Goal: Task Accomplishment & Management: Use online tool/utility

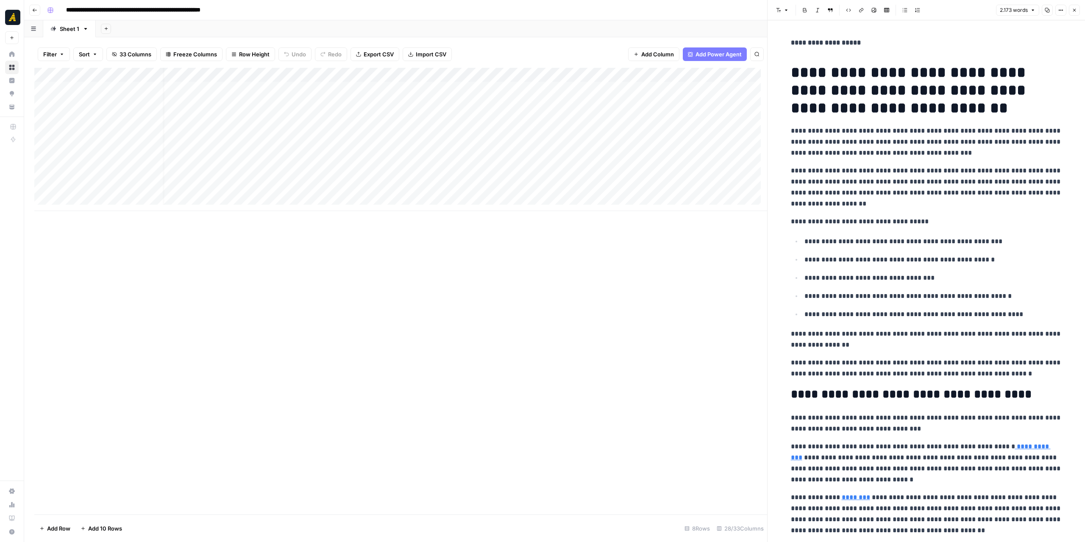
scroll to position [0, 9]
click at [566, 157] on div "Add Column" at bounding box center [400, 139] width 733 height 143
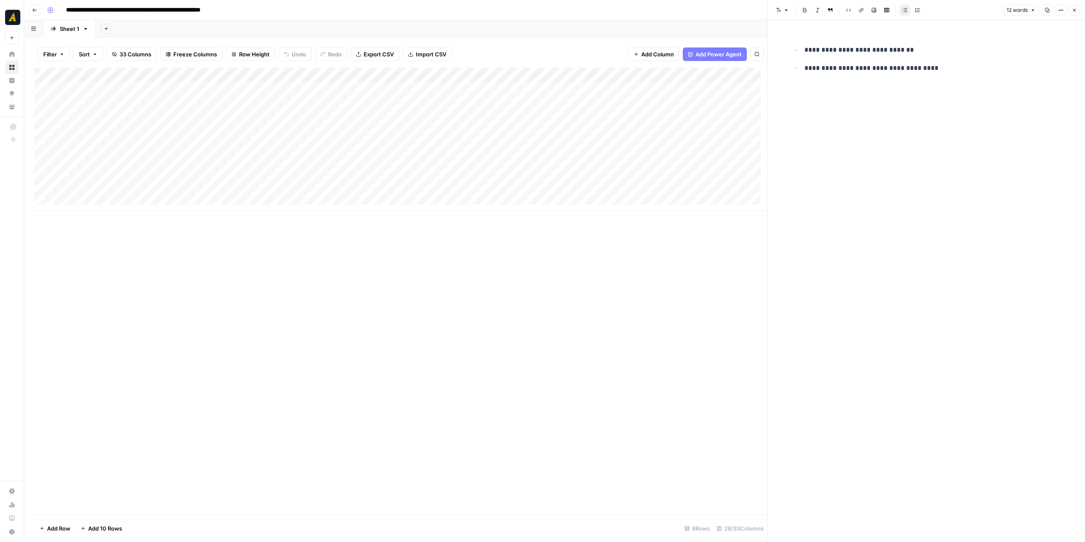
click at [192, 160] on div "Add Column" at bounding box center [400, 139] width 733 height 143
click at [211, 176] on div "Add Column" at bounding box center [400, 139] width 733 height 143
click at [124, 173] on div "Add Column" at bounding box center [400, 139] width 733 height 143
type textarea "**********"
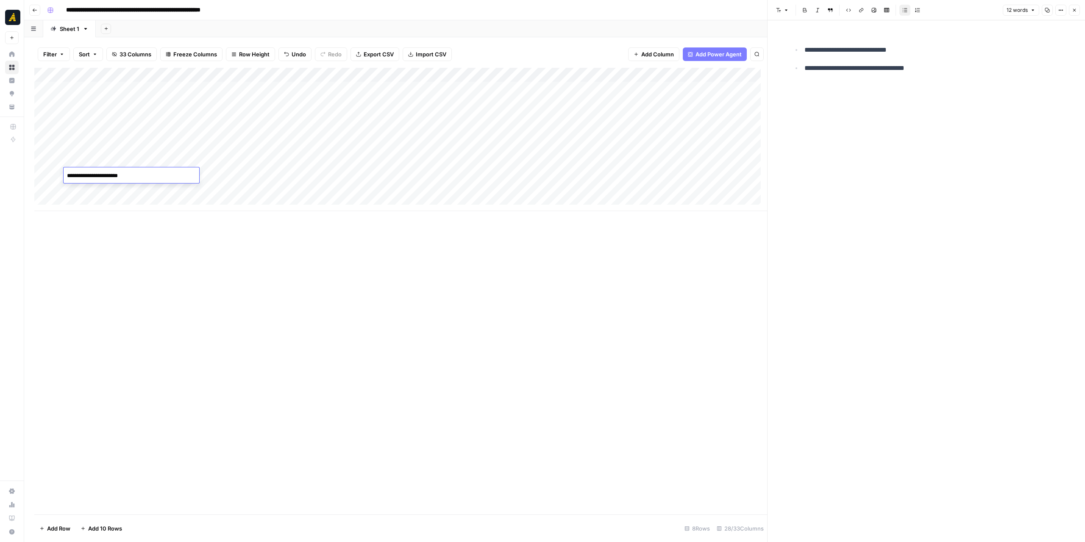
click at [449, 253] on div "Add Column" at bounding box center [400, 291] width 733 height 447
click at [46, 175] on div "Add Column" at bounding box center [400, 139] width 733 height 143
click at [64, 533] on span "Delete 1 Row" at bounding box center [56, 528] width 34 height 8
click at [509, 100] on span "Delete" at bounding box center [512, 98] width 18 height 8
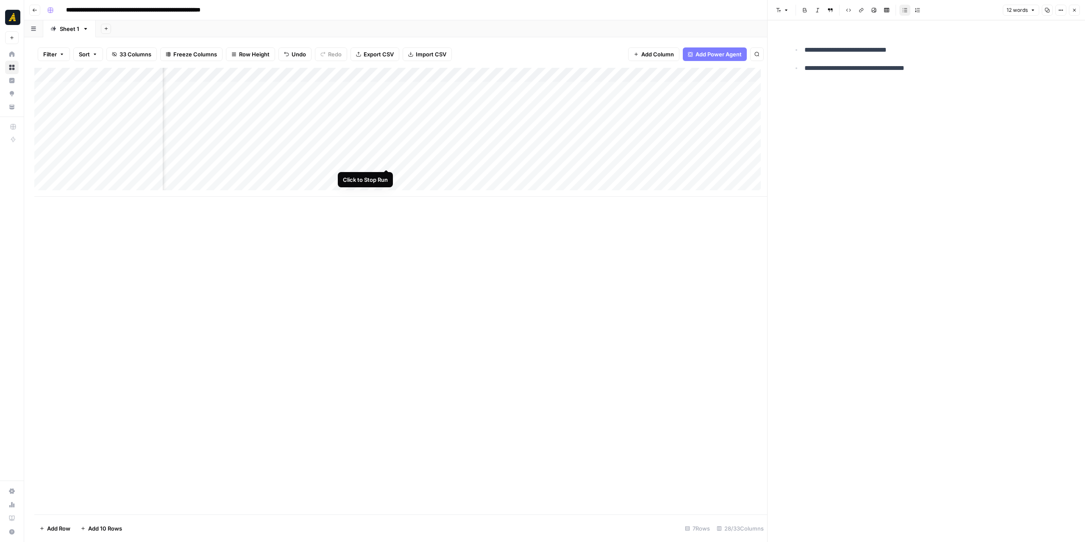
click at [386, 160] on div "Add Column" at bounding box center [400, 132] width 733 height 129
click at [111, 326] on div "Add Column" at bounding box center [400, 291] width 733 height 447
click at [336, 161] on div "Add Column" at bounding box center [400, 132] width 733 height 129
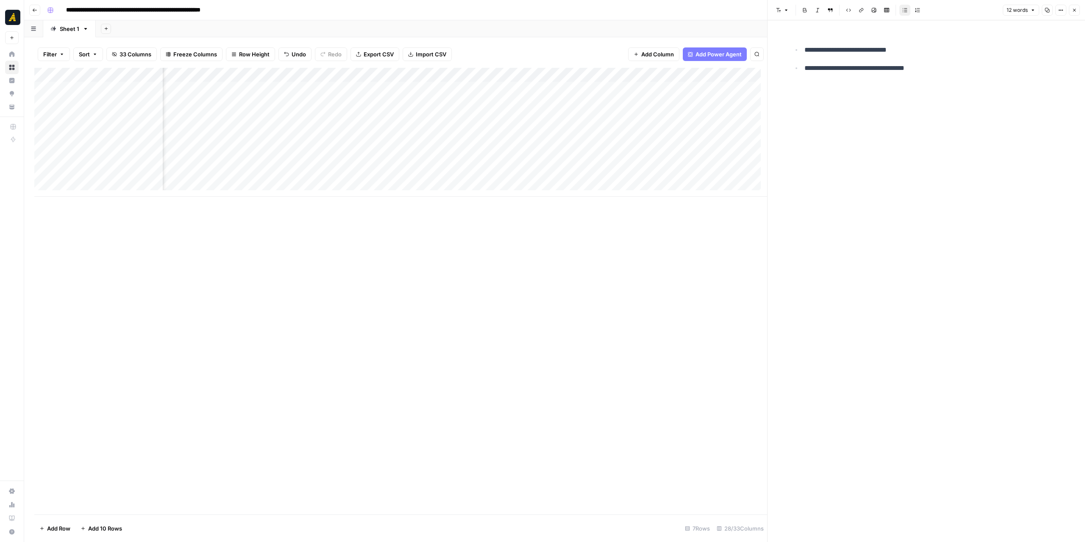
click at [243, 74] on div "Add Column" at bounding box center [400, 132] width 733 height 129
drag, startPoint x: 340, startPoint y: 74, endPoint x: 275, endPoint y: 74, distance: 65.3
click at [275, 74] on div "Add Column" at bounding box center [400, 132] width 733 height 129
drag, startPoint x: 275, startPoint y: 74, endPoint x: 286, endPoint y: 74, distance: 10.6
click at [286, 74] on div "Add Column" at bounding box center [400, 132] width 733 height 129
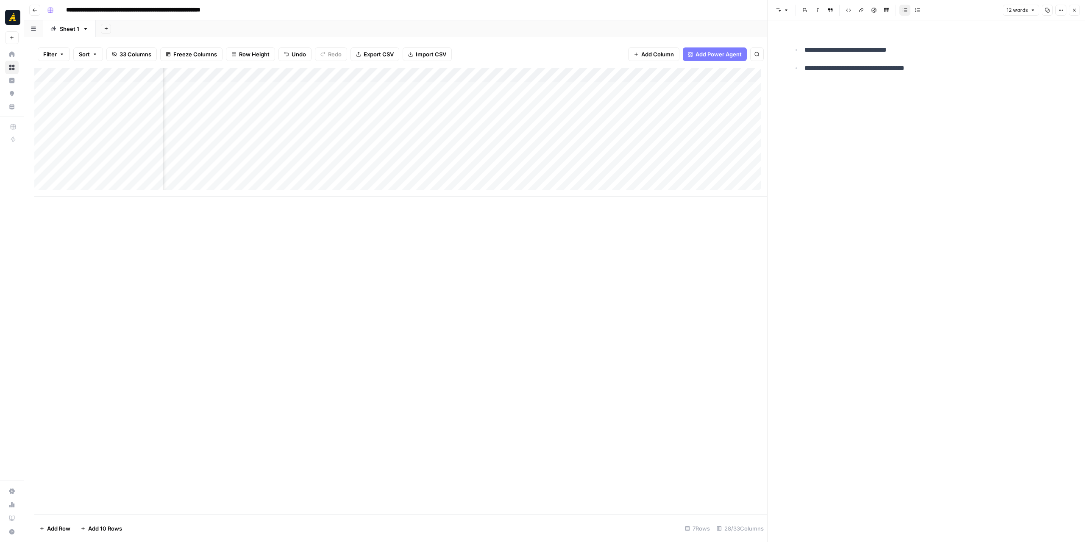
drag, startPoint x: 407, startPoint y: 296, endPoint x: 384, endPoint y: 272, distance: 33.0
click at [406, 295] on div "Add Column" at bounding box center [400, 291] width 733 height 447
click at [278, 160] on div "Add Column" at bounding box center [400, 132] width 733 height 129
click at [521, 161] on div "Add Column" at bounding box center [400, 132] width 733 height 129
click at [280, 162] on div "Add Column" at bounding box center [400, 132] width 733 height 129
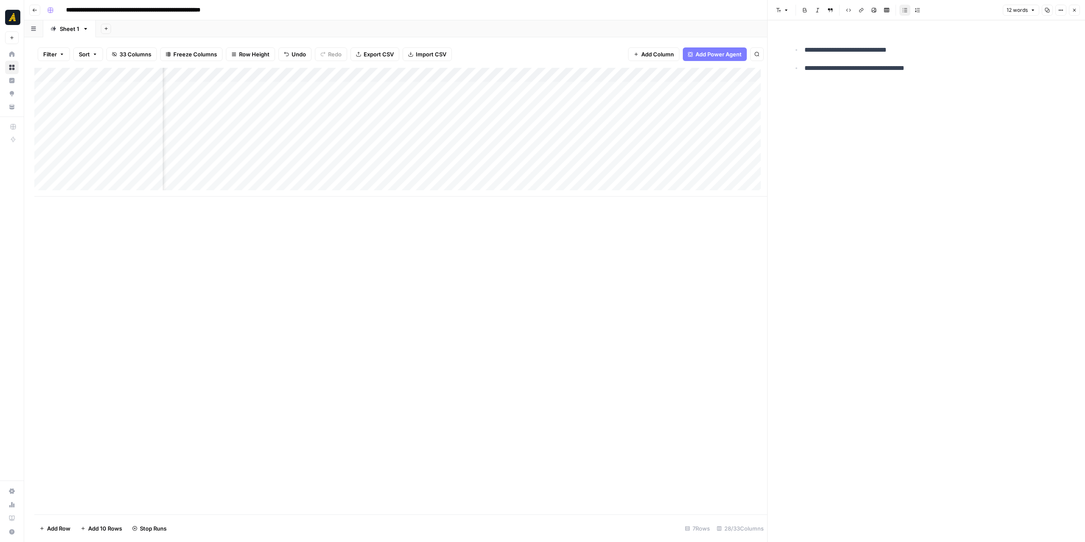
click at [344, 149] on div "Add Column" at bounding box center [400, 132] width 733 height 129
click at [362, 221] on div "Add Column" at bounding box center [400, 291] width 733 height 447
drag, startPoint x: 766, startPoint y: 250, endPoint x: 825, endPoint y: 253, distance: 59.0
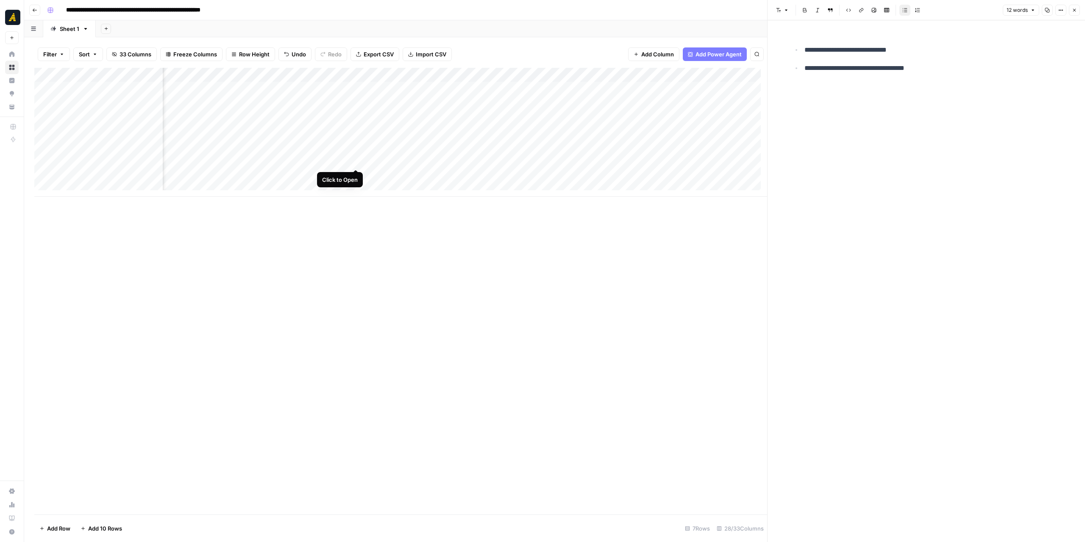
click at [355, 159] on div "Add Column" at bounding box center [400, 132] width 733 height 129
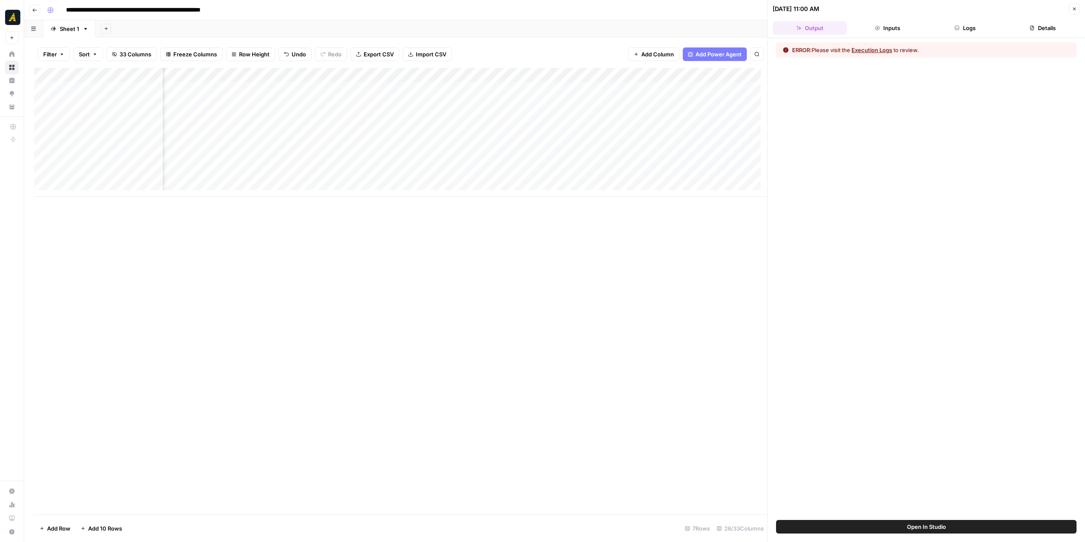
click at [969, 31] on button "Logs" at bounding box center [965, 28] width 74 height 14
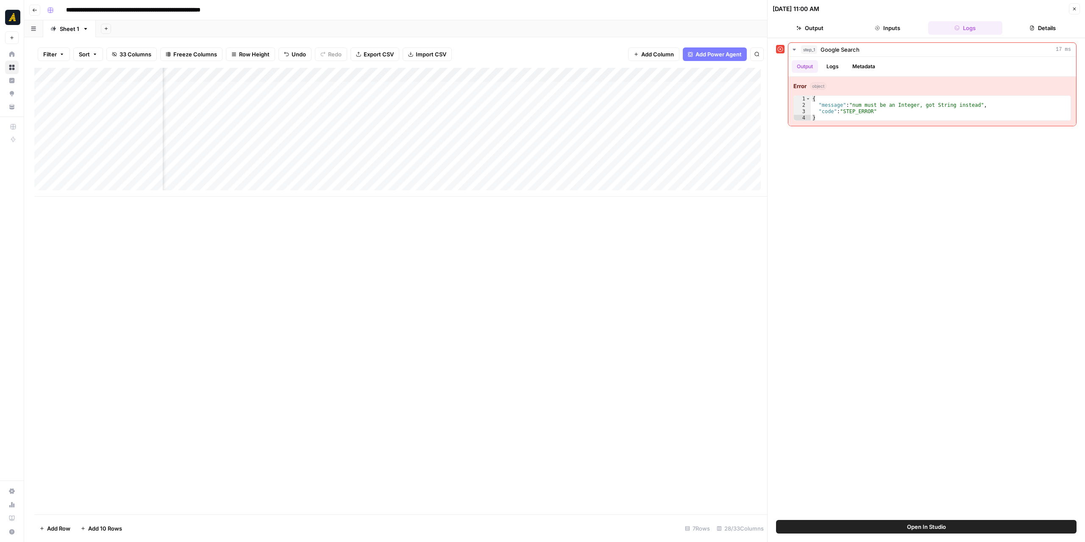
click at [143, 158] on div "Add Column" at bounding box center [400, 132] width 733 height 129
click at [140, 159] on div "Add Column" at bounding box center [400, 132] width 733 height 129
click at [140, 159] on textarea "**********" at bounding box center [132, 162] width 136 height 12
click at [142, 159] on textarea "**********" at bounding box center [132, 162] width 136 height 12
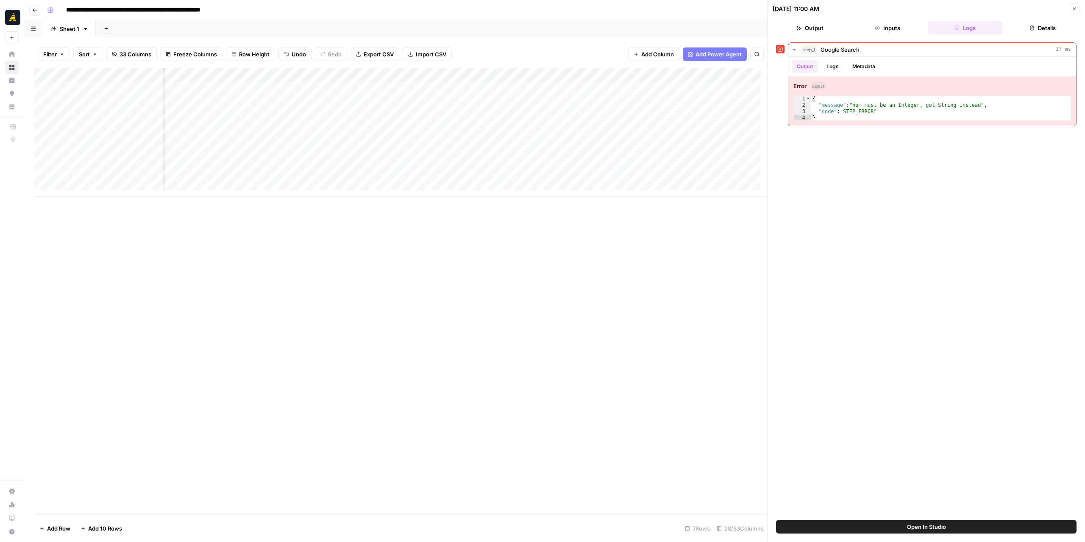
drag, startPoint x: 256, startPoint y: 253, endPoint x: 278, endPoint y: 209, distance: 49.5
click at [257, 253] on div "Add Column" at bounding box center [400, 291] width 733 height 447
click at [334, 72] on div "Add Column" at bounding box center [400, 132] width 733 height 129
click at [309, 159] on span "Edit Workflow" at bounding box center [315, 158] width 74 height 8
click at [365, 162] on div "Add Column" at bounding box center [400, 132] width 733 height 129
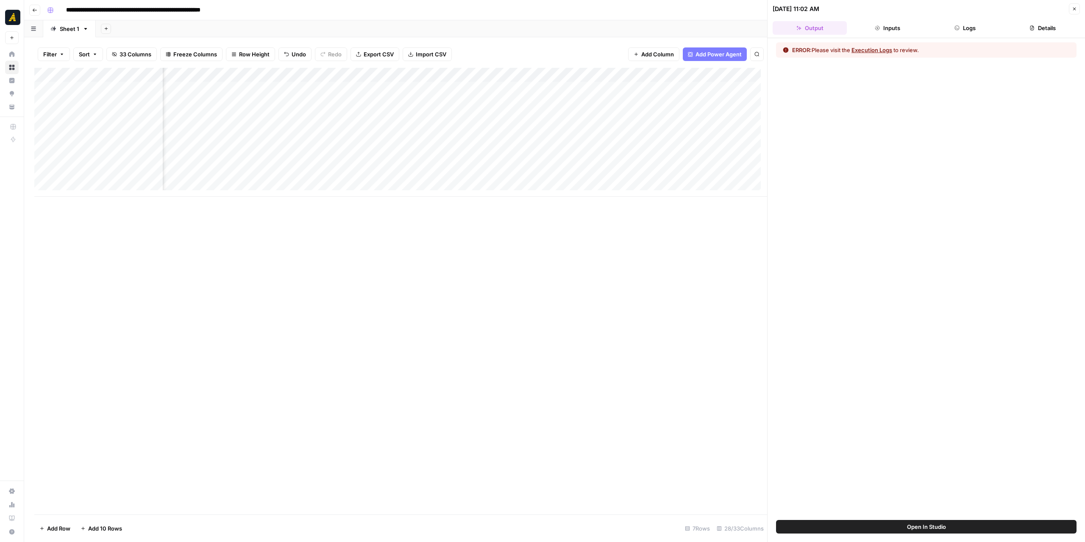
click at [121, 159] on div "Add Column" at bounding box center [400, 132] width 733 height 129
click at [121, 159] on textarea "**********" at bounding box center [132, 162] width 136 height 12
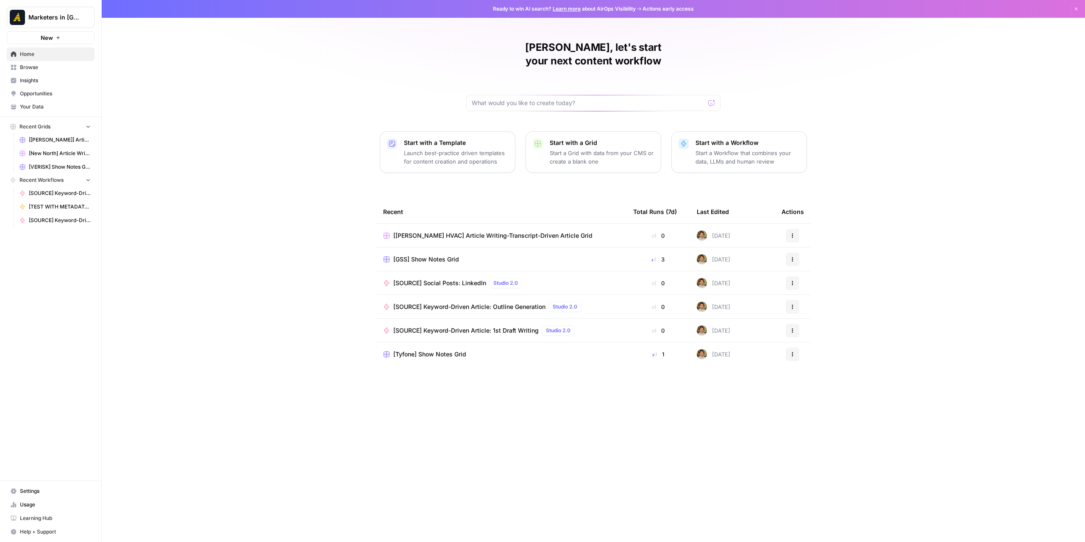
click at [44, 70] on span "Browse" at bounding box center [55, 68] width 71 height 8
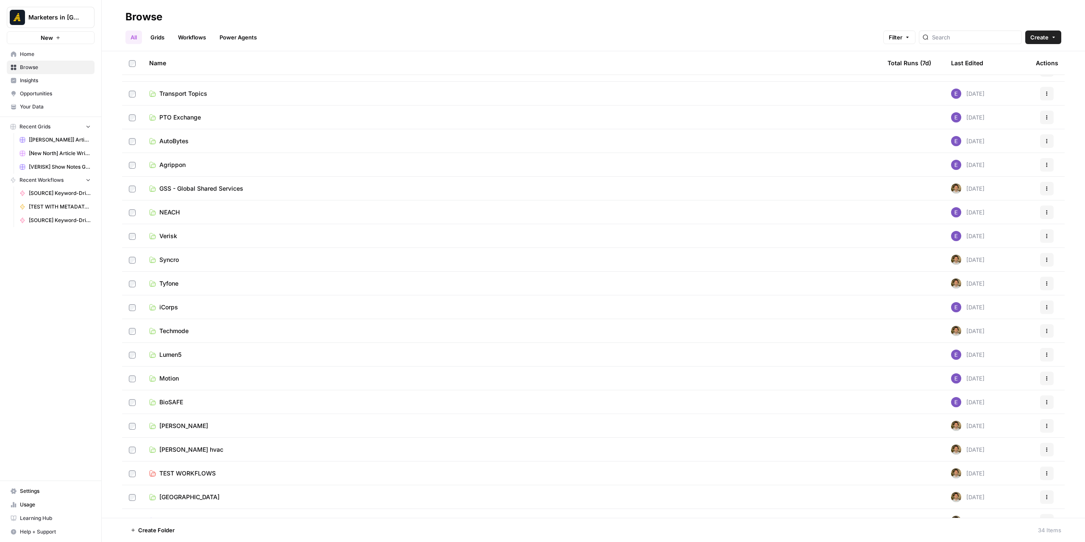
scroll to position [364, 0]
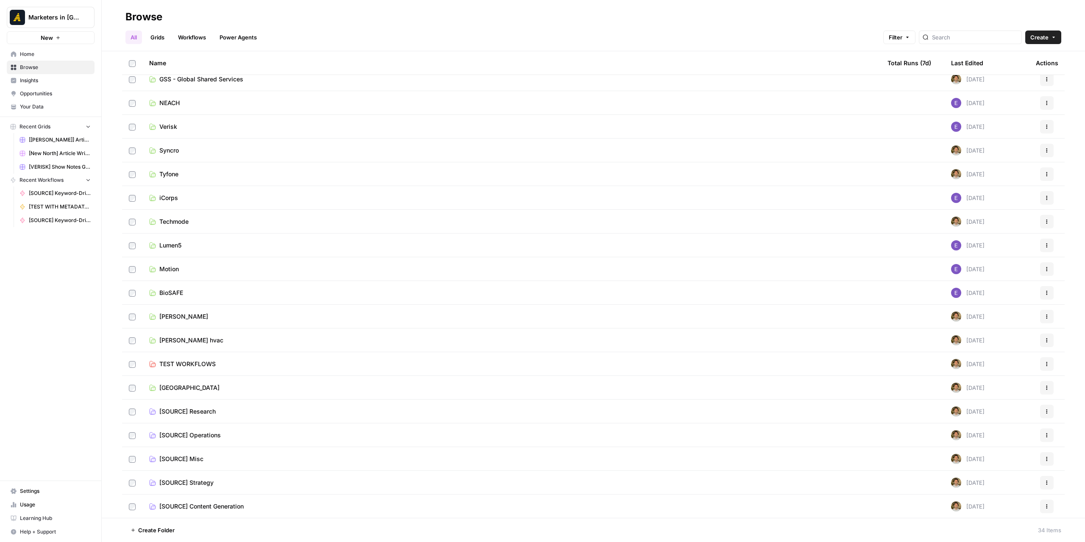
click at [238, 505] on span "[SOURCE] Content Generation" at bounding box center [201, 506] width 84 height 8
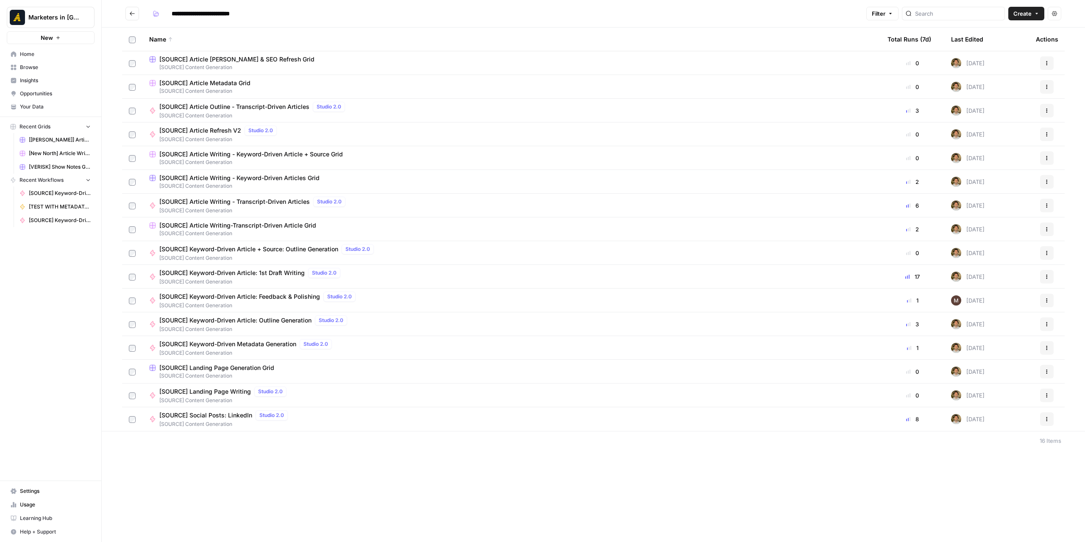
click at [136, 11] on button "Go back" at bounding box center [132, 14] width 14 height 14
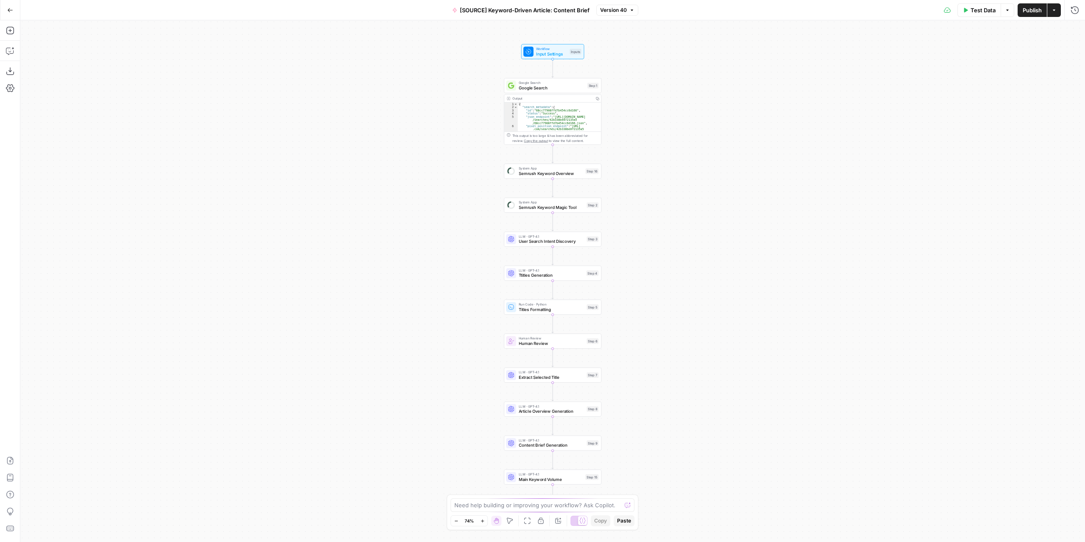
click at [657, 127] on div "Workflow Input Settings Inputs Google Search Google Search Step 1 Output Copy 1…" at bounding box center [552, 281] width 1065 height 522
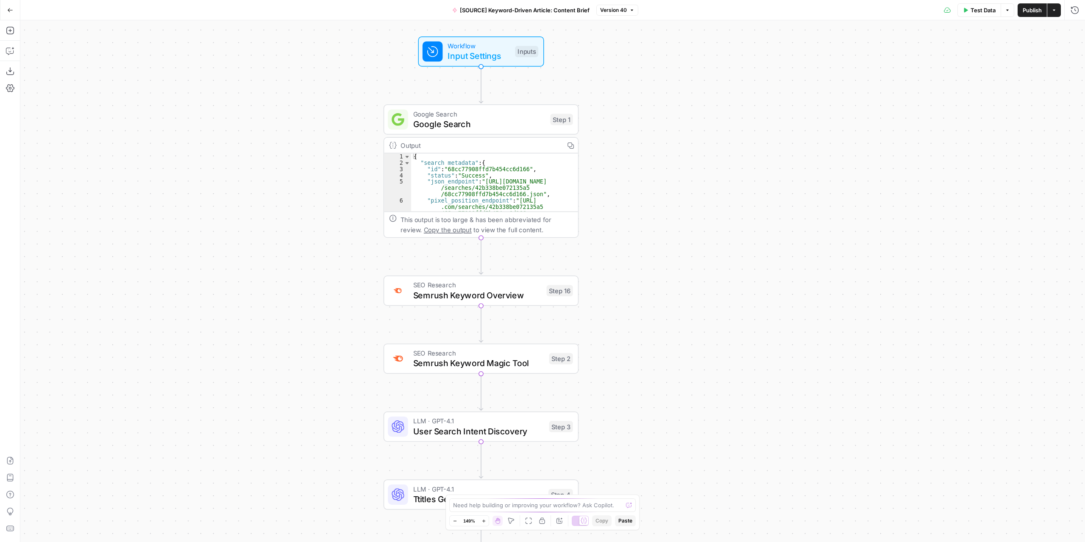
drag, startPoint x: 626, startPoint y: 106, endPoint x: 659, endPoint y: 181, distance: 82.0
click at [659, 181] on div "Workflow Input Settings Inputs Google Search Google Search Step 1 Output Copy 1…" at bounding box center [552, 281] width 1065 height 522
click at [513, 128] on span "Google Search" at bounding box center [479, 123] width 132 height 13
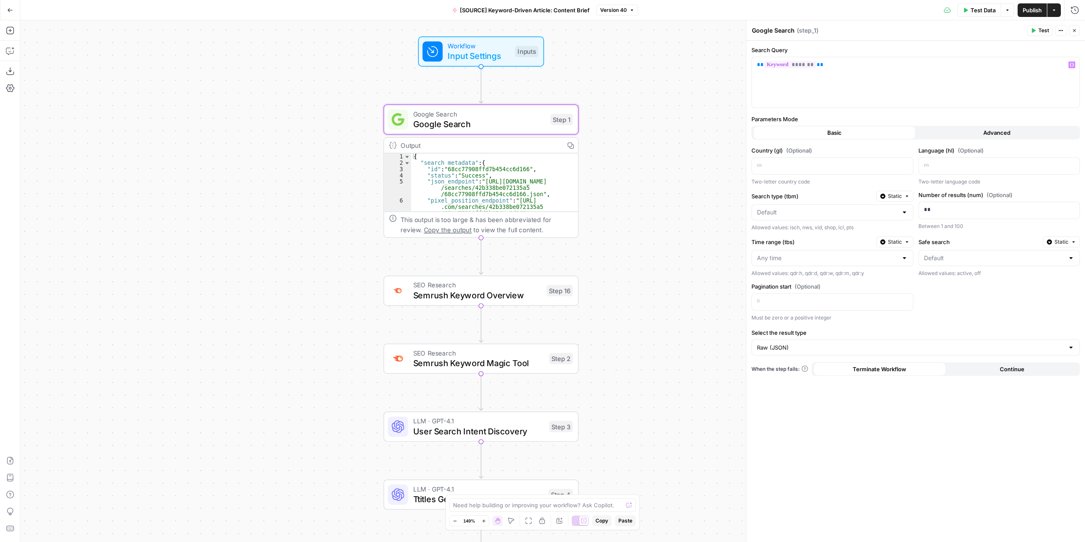
click at [497, 58] on span "Input Settings" at bounding box center [479, 56] width 62 height 13
click at [497, 58] on span "Input Settings" at bounding box center [479, 55] width 62 height 13
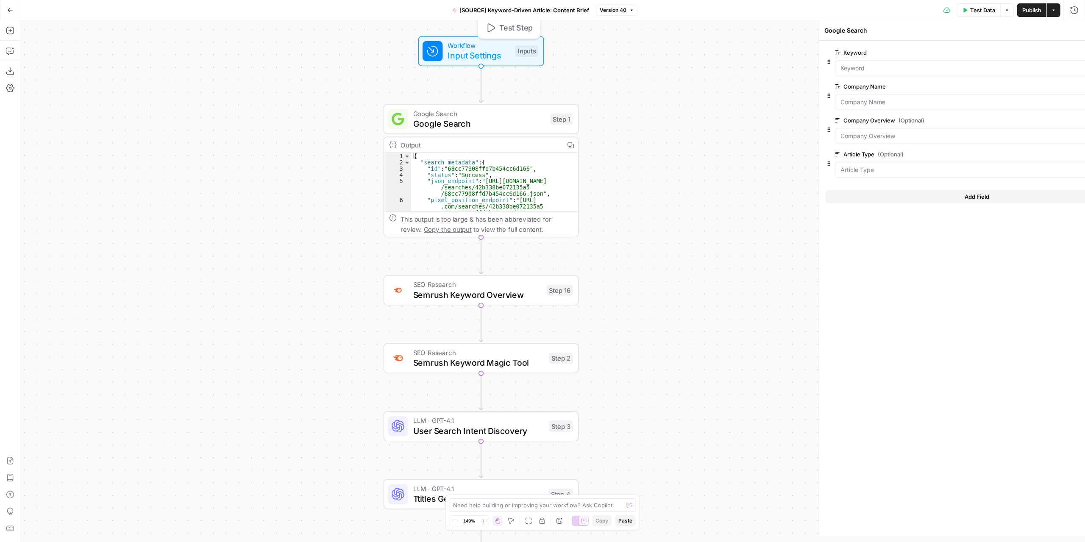
type textarea "Inputs"
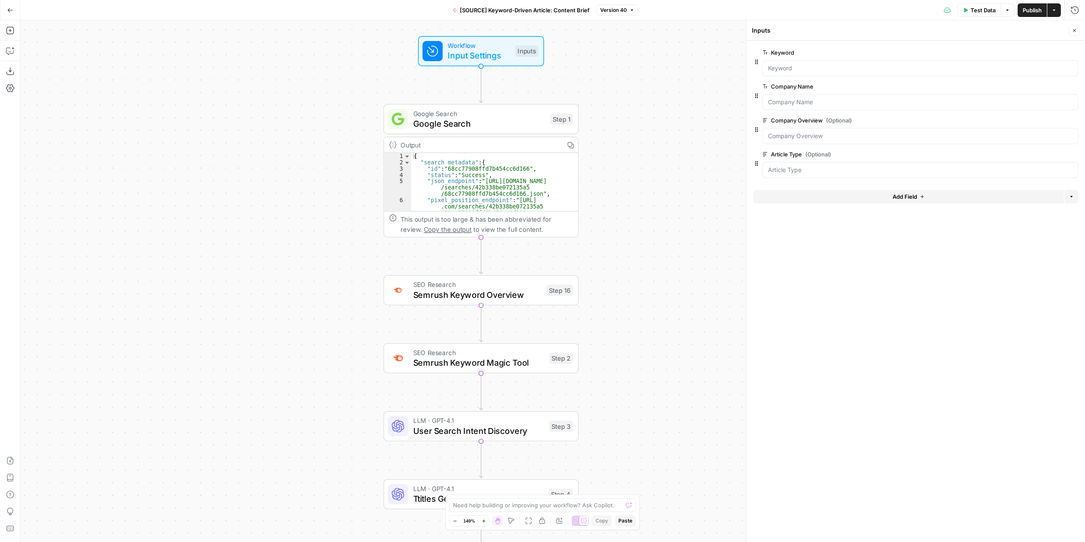
click at [976, 9] on span "Test Data" at bounding box center [983, 10] width 25 height 8
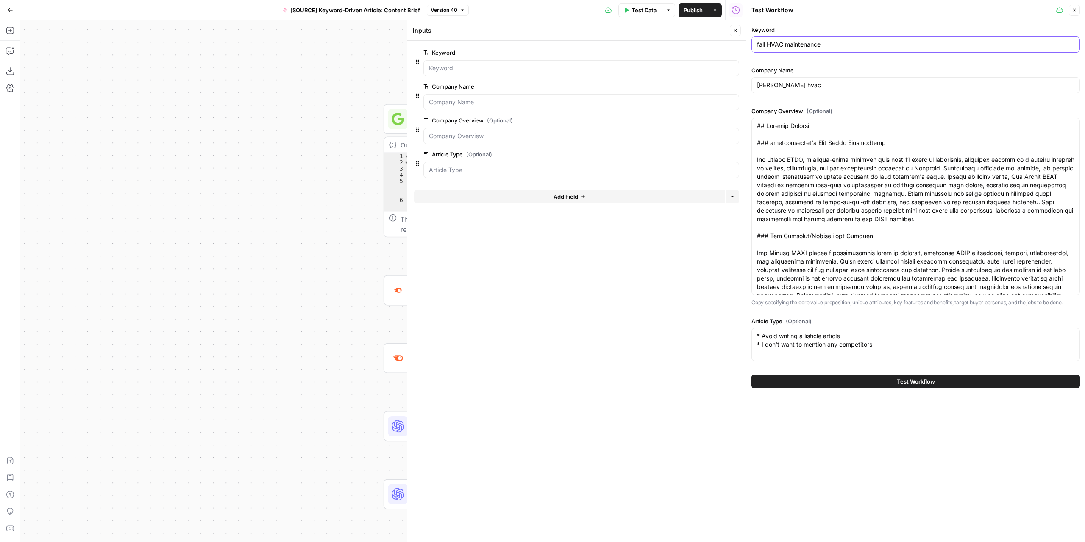
click at [848, 47] on input "fall HVAC maintenance" at bounding box center [915, 44] width 317 height 8
paste input "Furnace Blowing Cold Air"
click at [815, 48] on input "fall HVAC Furnace Blowing Cold Air" at bounding box center [915, 44] width 317 height 8
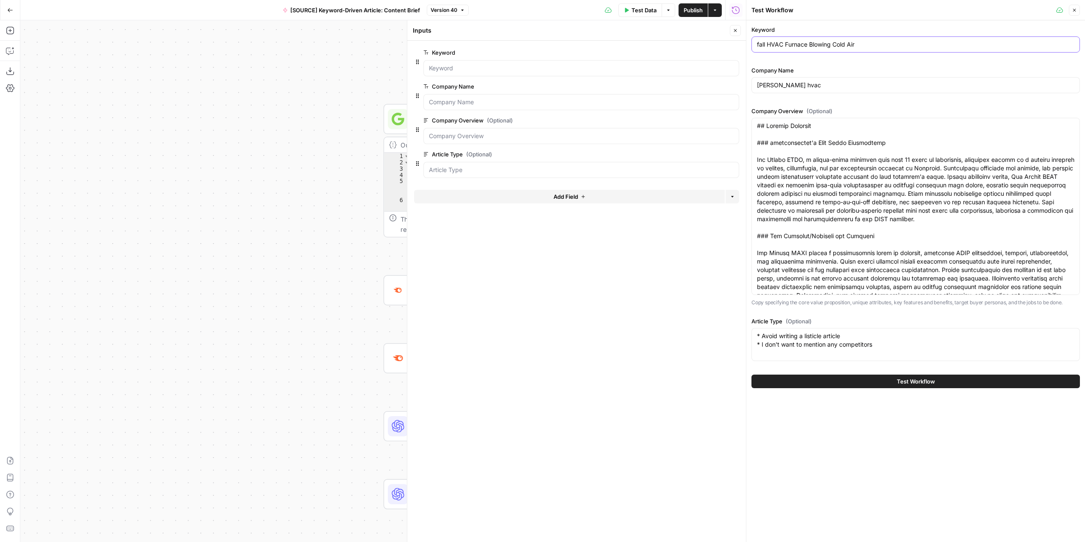
click at [815, 48] on input "fall HVAC Furnace Blowing Cold Air" at bounding box center [915, 44] width 317 height 8
paste input "text"
type input "Furnace Blowing Cold Air"
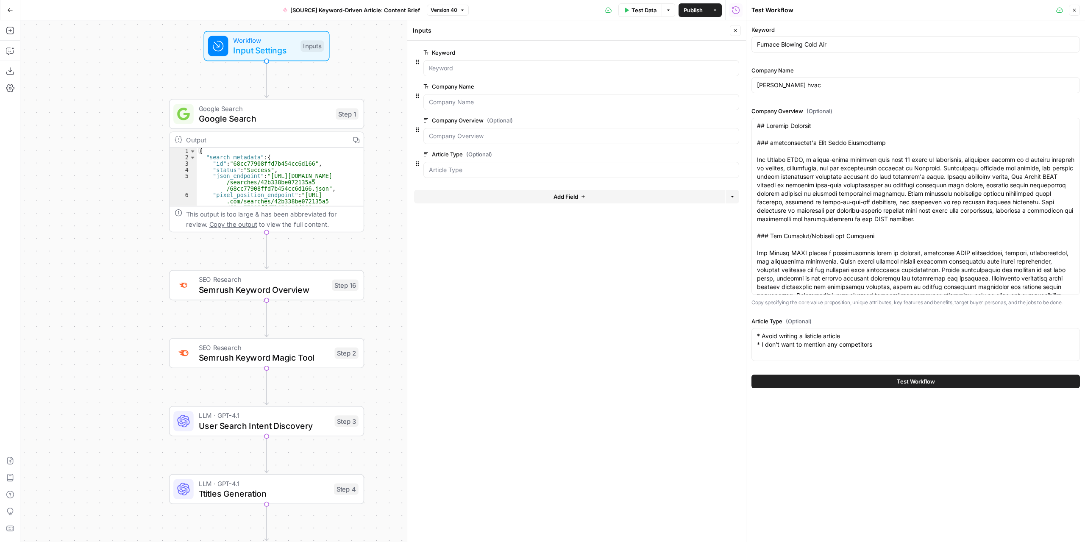
drag, startPoint x: 313, startPoint y: 148, endPoint x: 102, endPoint y: 141, distance: 211.2
click at [101, 141] on div "Workflow Input Settings Inputs Google Search Google Search Step 1 Output Copy 1…" at bounding box center [383, 281] width 726 height 522
click at [815, 380] on button "Test Workflow" at bounding box center [915, 382] width 328 height 14
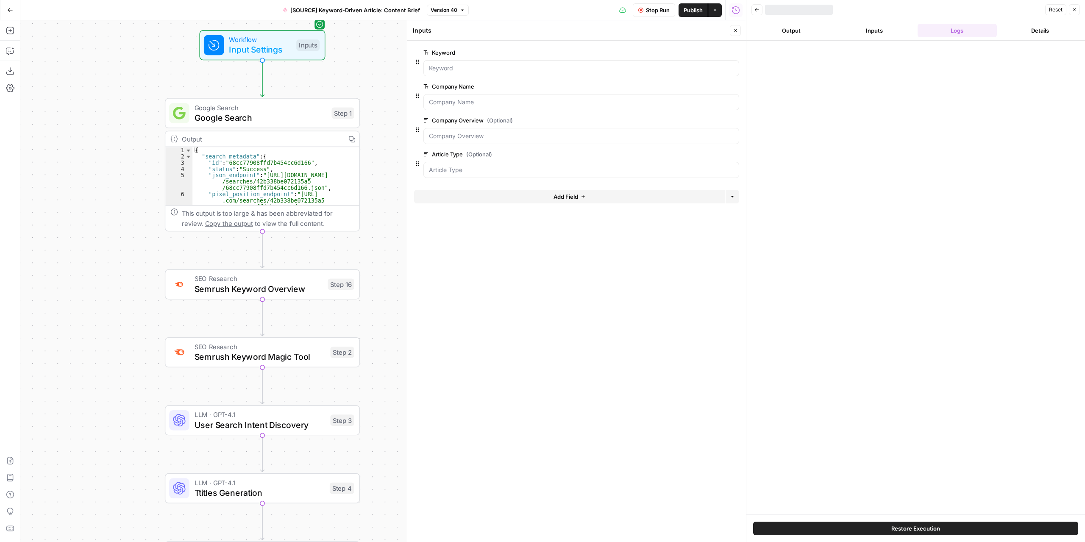
click at [740, 33] on button "Close" at bounding box center [735, 30] width 11 height 11
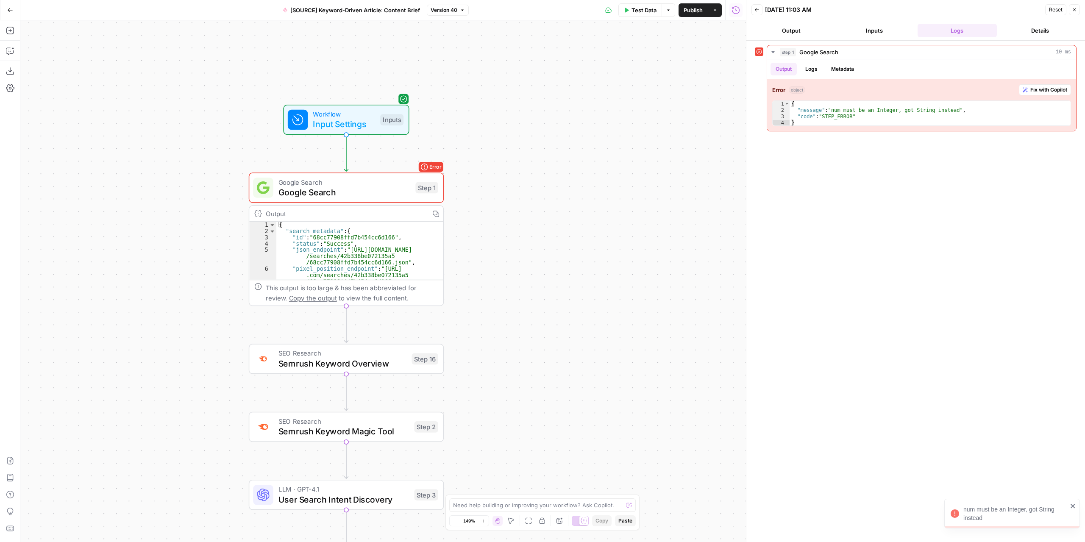
drag, startPoint x: 520, startPoint y: 140, endPoint x: 583, endPoint y: 187, distance: 77.8
click at [583, 187] on div "Workflow Input Settings Inputs Error Google Search Google Search Step 1 Output …" at bounding box center [383, 281] width 726 height 522
click at [1031, 93] on button "Fix with Copilot" at bounding box center [1045, 89] width 52 height 11
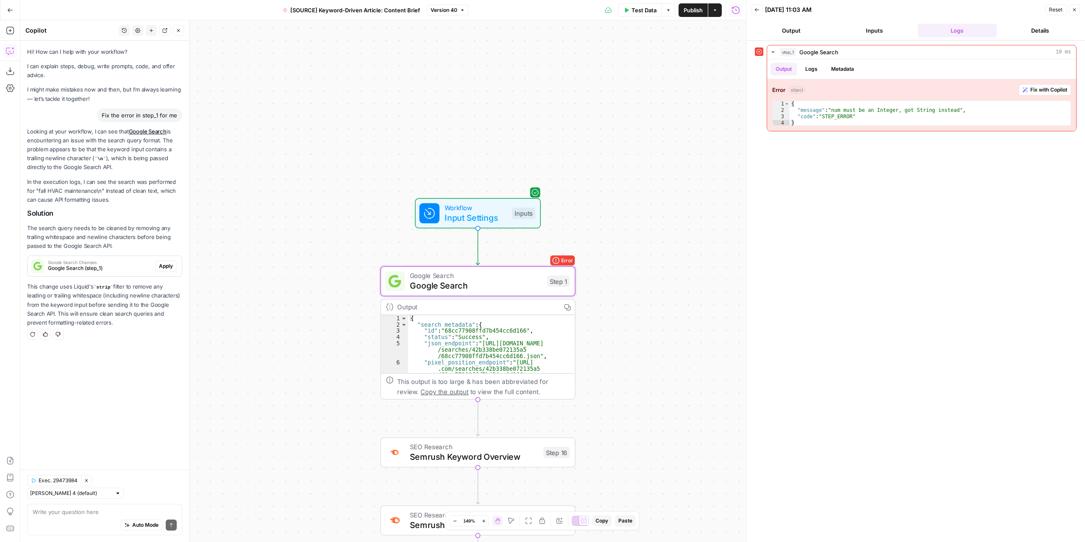
click at [128, 269] on span "Google Search (step_1)" at bounding box center [100, 268] width 104 height 8
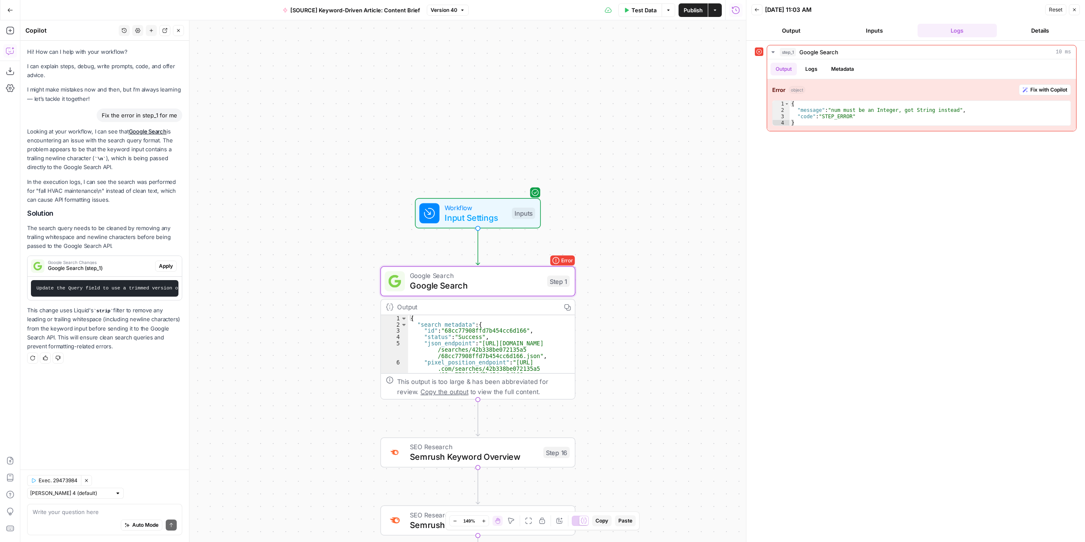
click at [165, 267] on span "Apply" at bounding box center [166, 266] width 14 height 8
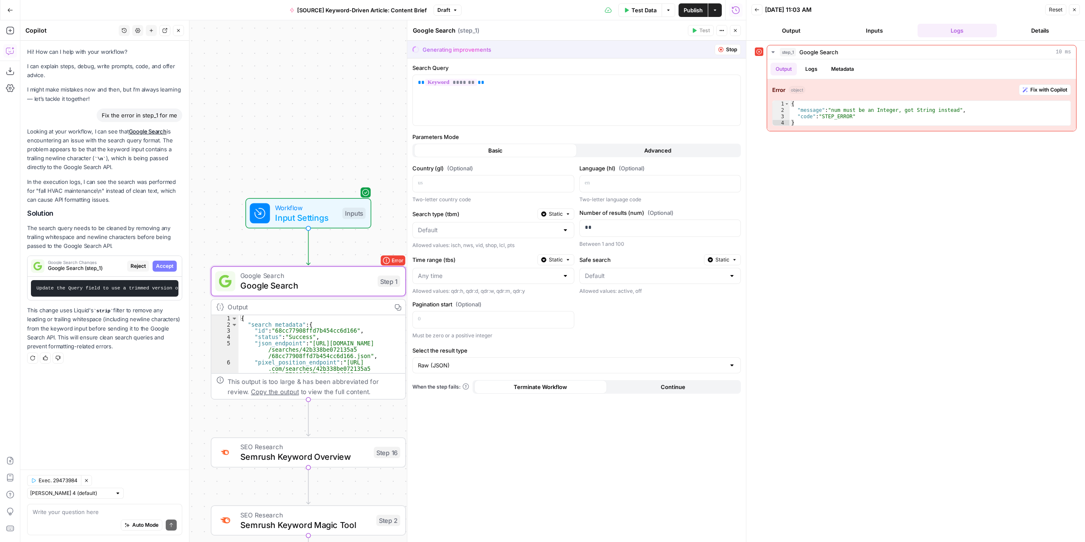
click at [165, 267] on span "Accept" at bounding box center [164, 266] width 17 height 8
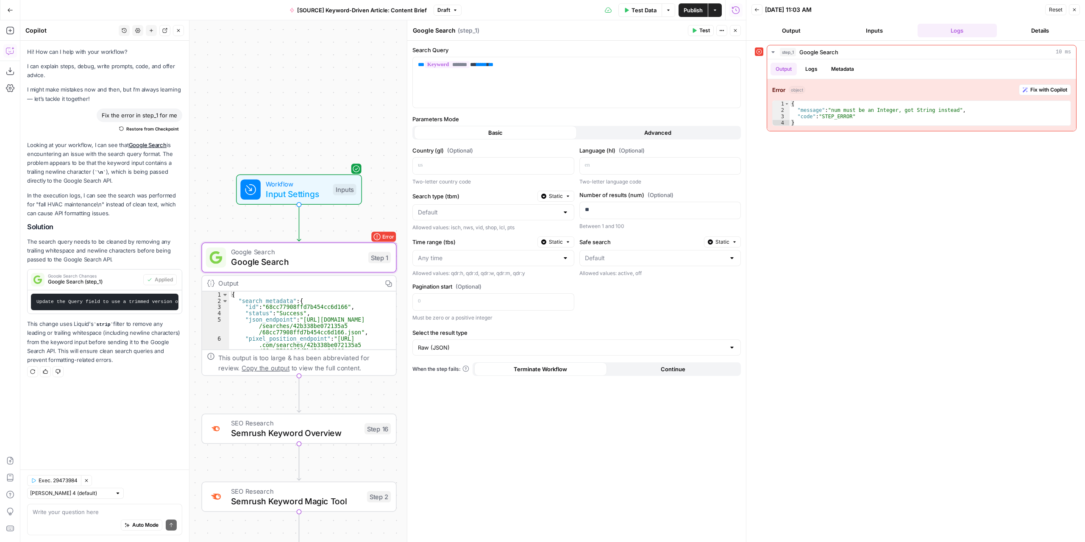
drag, startPoint x: 394, startPoint y: 152, endPoint x: 385, endPoint y: 128, distance: 25.5
click at [385, 128] on div "Workflow Input Settings Inputs Error Google Search Google Search Step 1 Output …" at bounding box center [383, 281] width 726 height 522
click at [368, 238] on button "Test" at bounding box center [370, 234] width 39 height 17
click at [1026, 93] on button "Fix with Copilot" at bounding box center [1045, 89] width 52 height 11
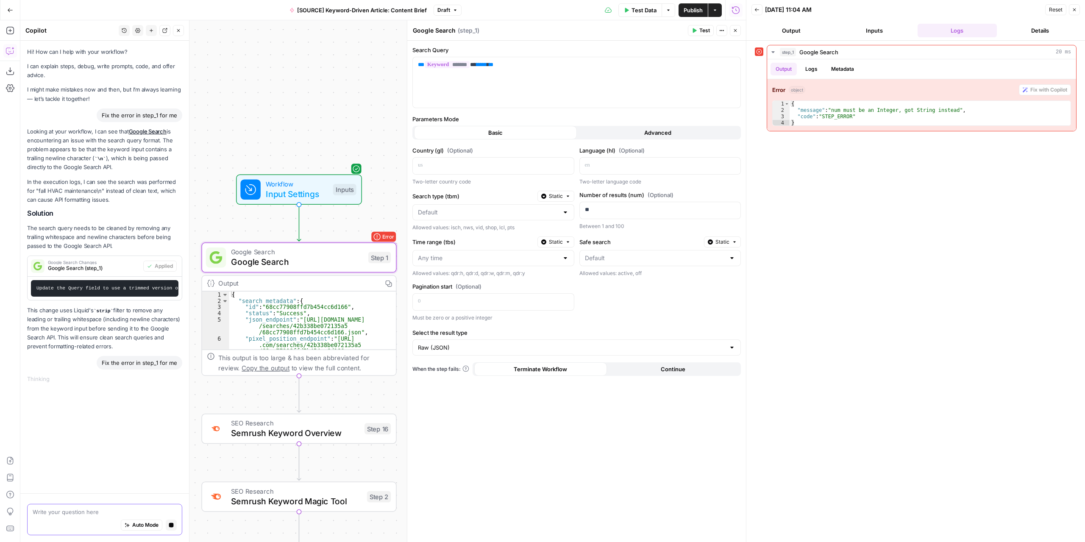
click at [85, 511] on textarea at bounding box center [105, 512] width 144 height 8
type textarea "stil the same error"
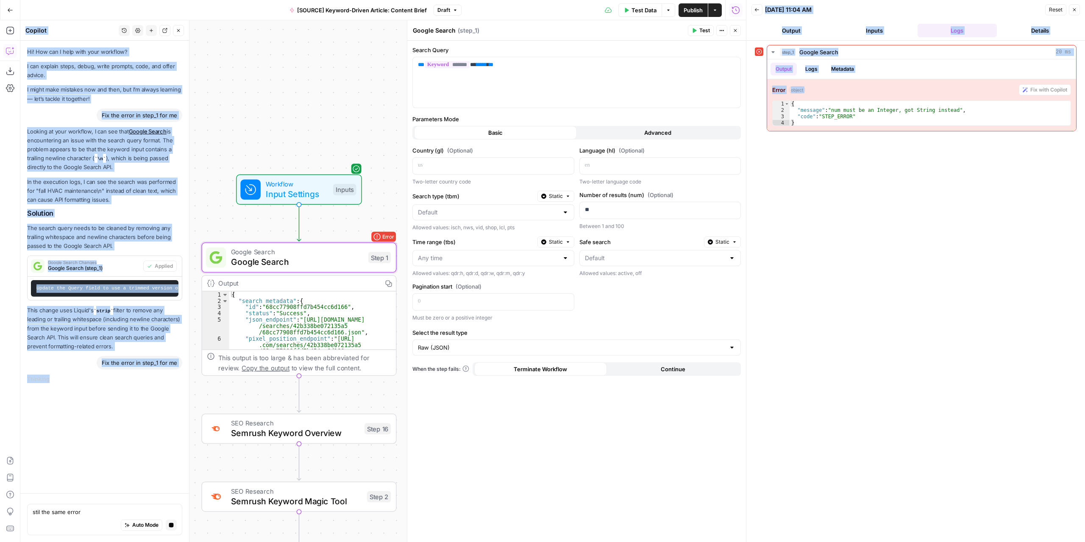
drag, startPoint x: 125, startPoint y: 506, endPoint x: 17, endPoint y: 509, distance: 108.1
click at [17, 509] on body "Marketers in Demand New Home Browse Insights Opportunities Your Data Recent Gri…" at bounding box center [542, 271] width 1085 height 542
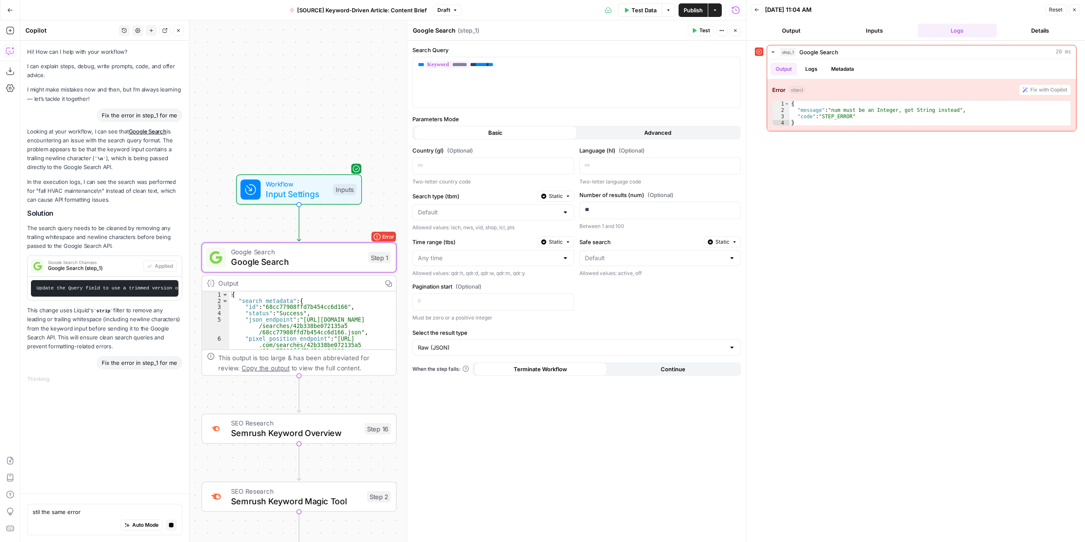
click at [110, 518] on div "Auto Mode Stop generating" at bounding box center [105, 525] width 144 height 19
click at [110, 517] on div "Auto Mode Stop generating" at bounding box center [105, 525] width 144 height 19
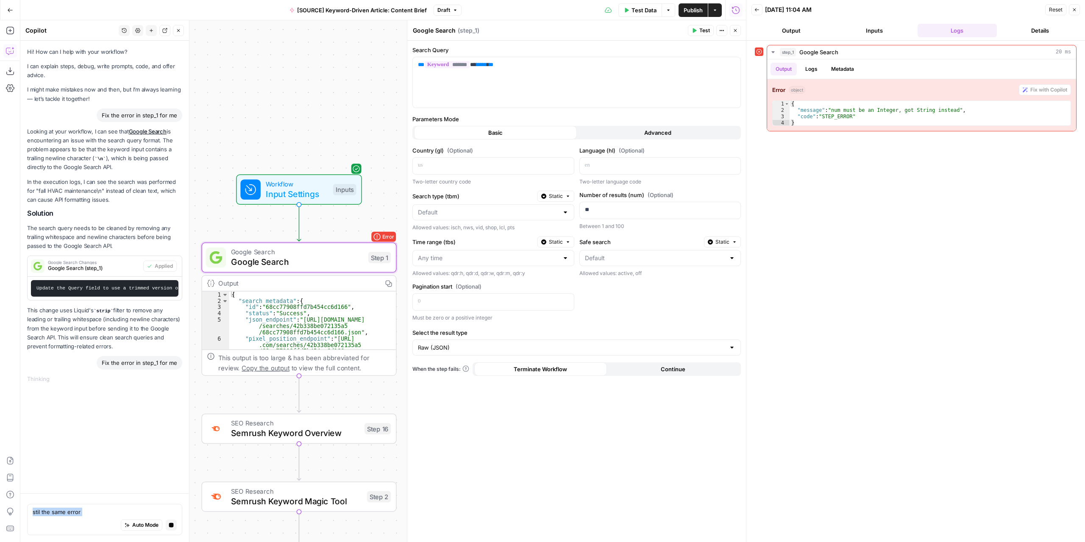
click at [110, 517] on div "Auto Mode Stop generating" at bounding box center [105, 525] width 144 height 19
click at [92, 513] on textarea "stil the same error" at bounding box center [105, 512] width 144 height 8
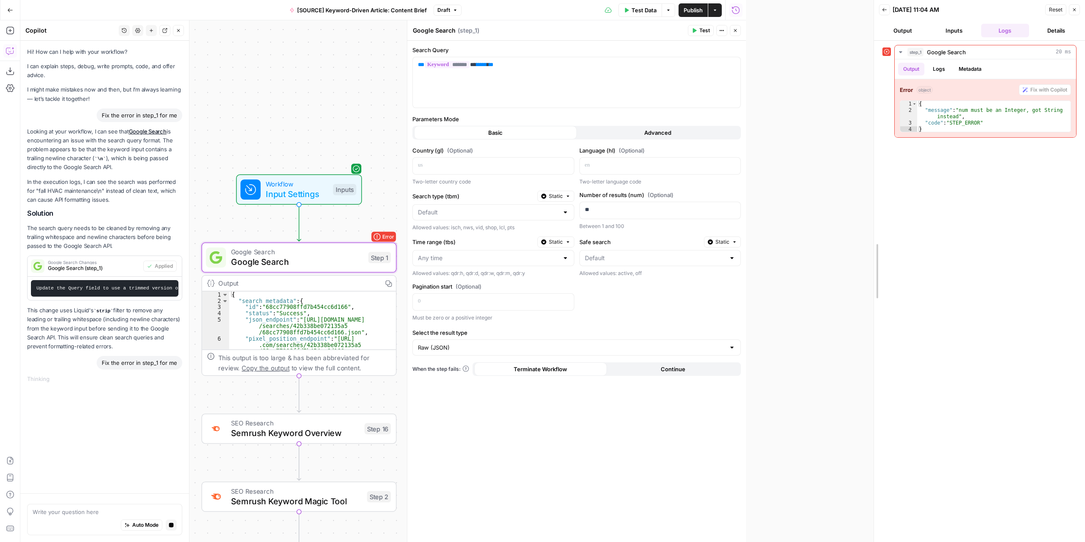
drag, startPoint x: 745, startPoint y: 385, endPoint x: 872, endPoint y: 384, distance: 127.1
click at [872, 384] on div at bounding box center [874, 271] width 8 height 542
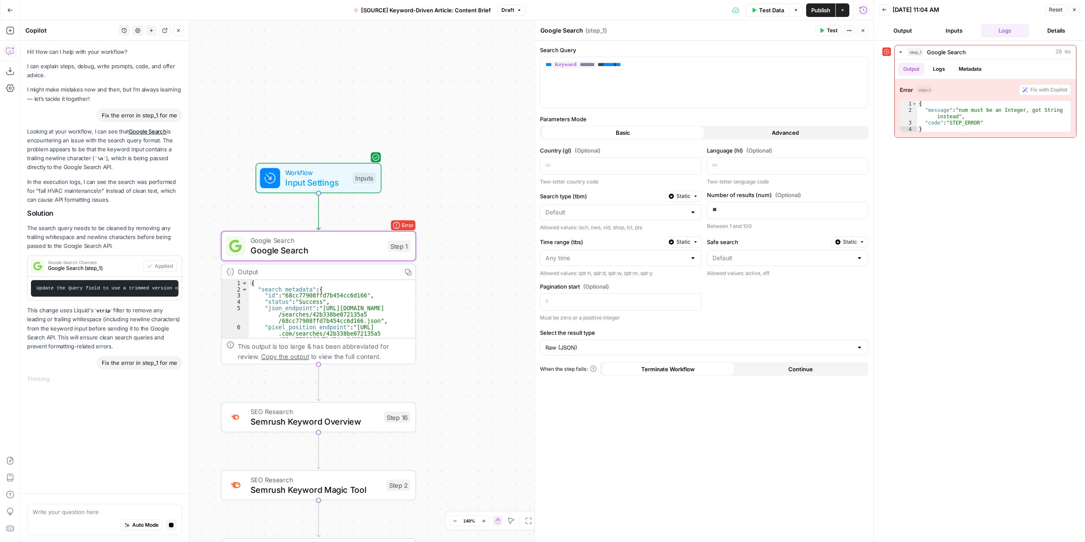
drag, startPoint x: 489, startPoint y: 371, endPoint x: 549, endPoint y: 341, distance: 66.9
click at [549, 341] on body "Marketers in Demand New Home Browse Insights Opportunities Your Data Recent Gri…" at bounding box center [542, 271] width 1085 height 542
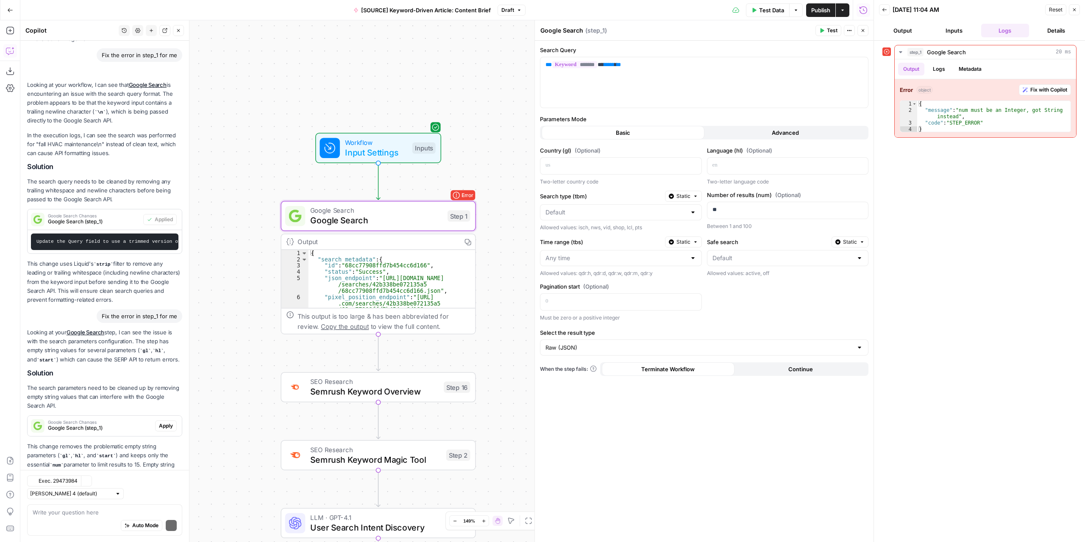
scroll to position [111, 0]
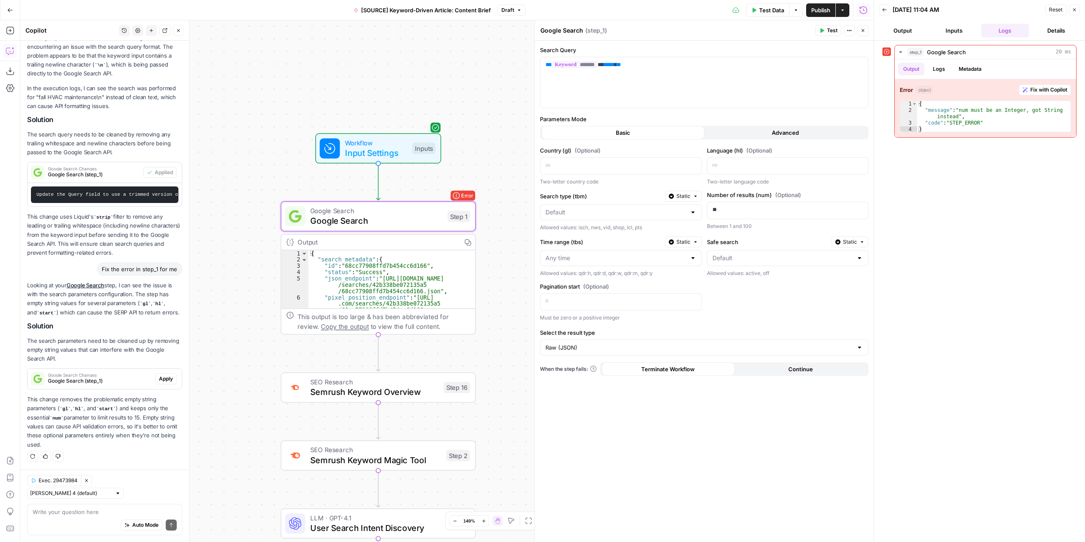
click at [159, 383] on span "Apply" at bounding box center [166, 379] width 14 height 8
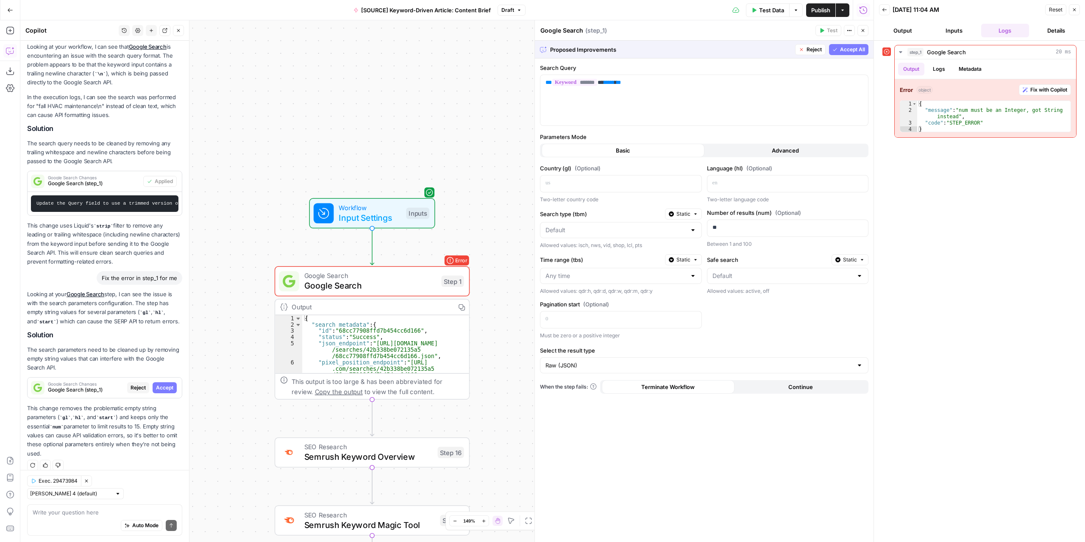
scroll to position [97, 0]
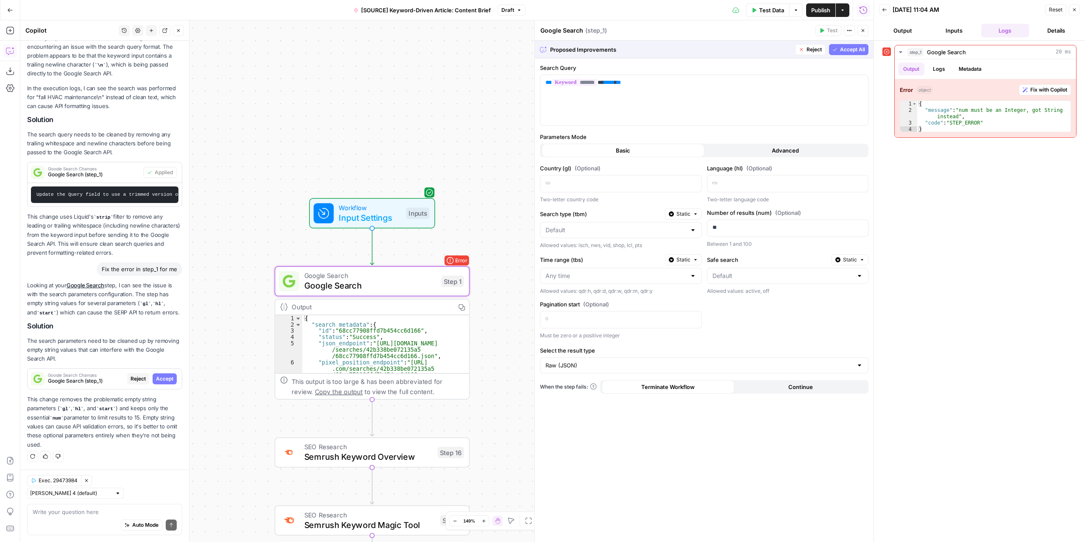
click at [159, 383] on span "Accept" at bounding box center [164, 379] width 17 height 8
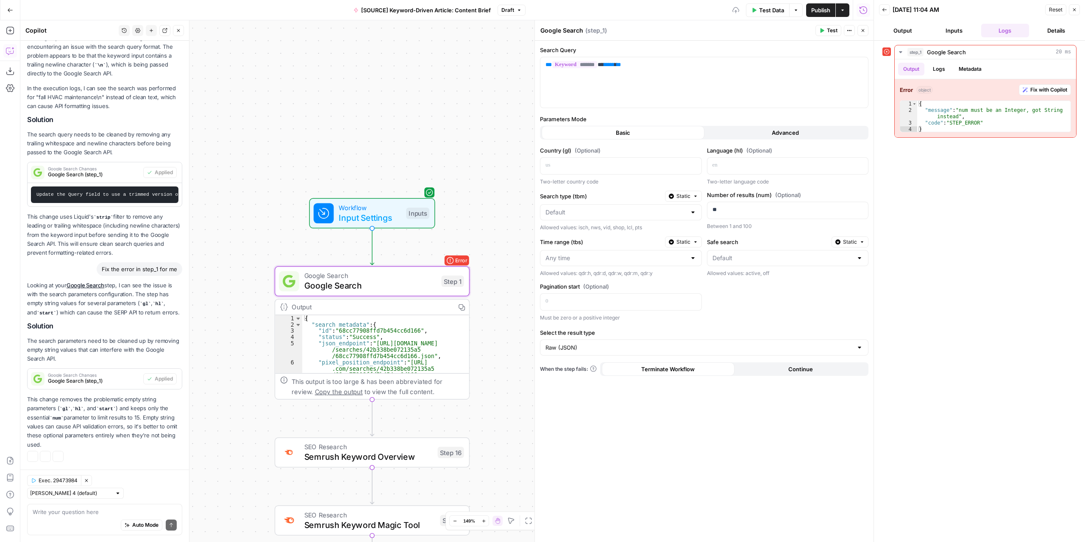
scroll to position [111, 0]
click at [432, 264] on button "Test" at bounding box center [443, 258] width 39 height 17
click at [103, 517] on div "Auto Mode Send" at bounding box center [105, 525] width 144 height 19
type textarea "still the same error"
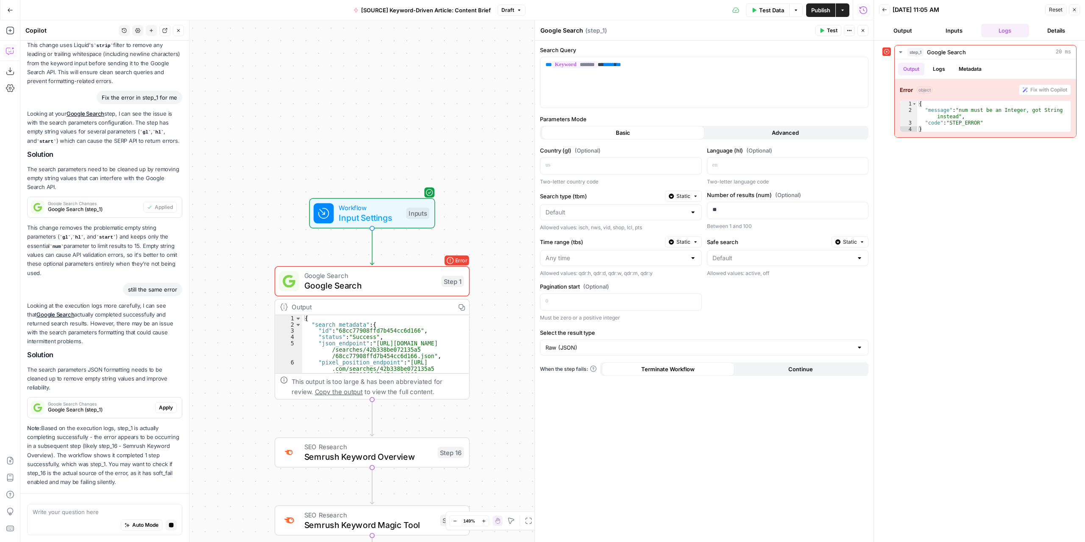
scroll to position [320, 0]
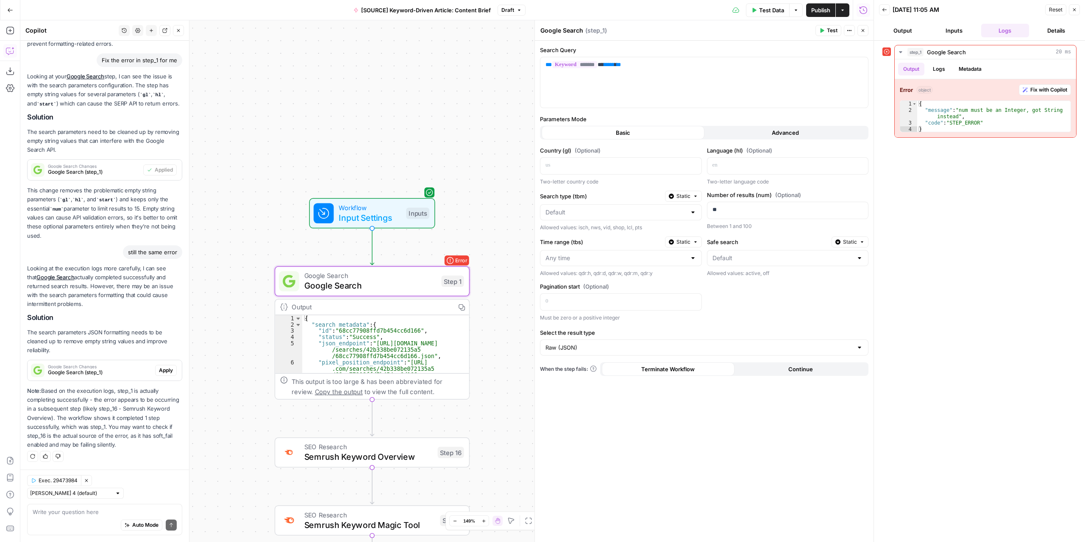
click at [164, 369] on span "Apply" at bounding box center [166, 371] width 14 height 8
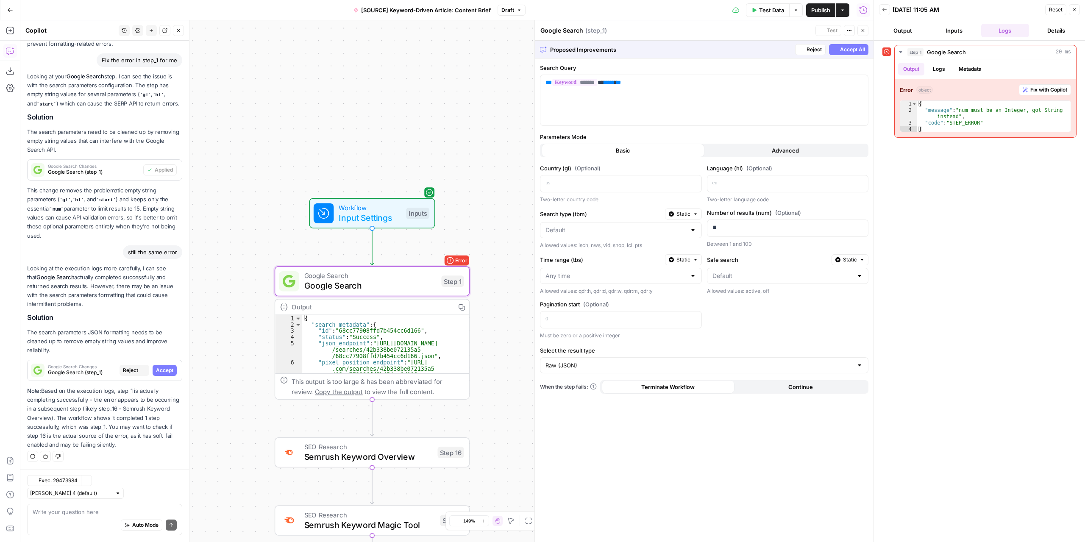
scroll to position [306, 0]
click at [162, 371] on span "Accept" at bounding box center [164, 371] width 17 height 8
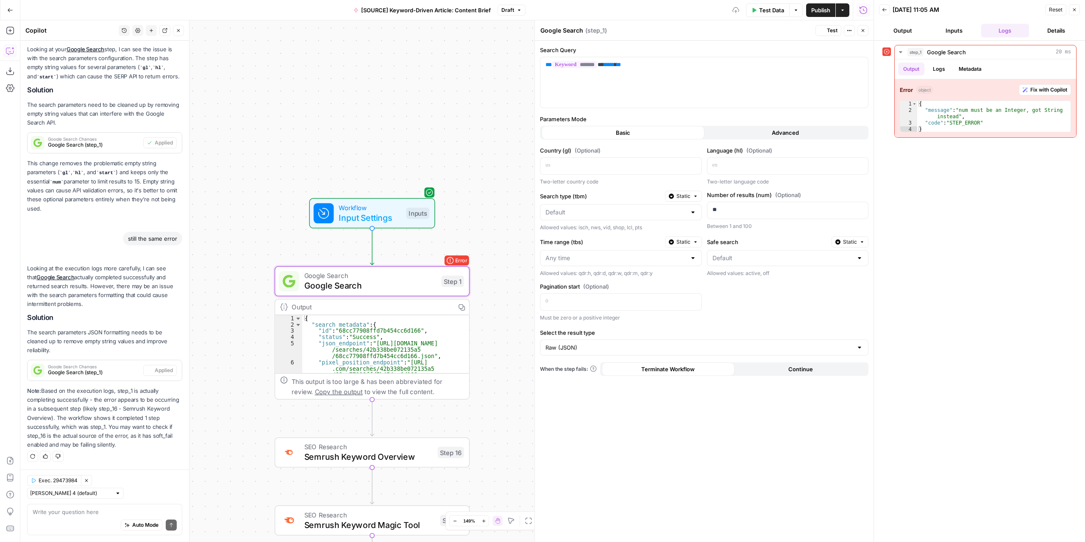
scroll to position [320, 0]
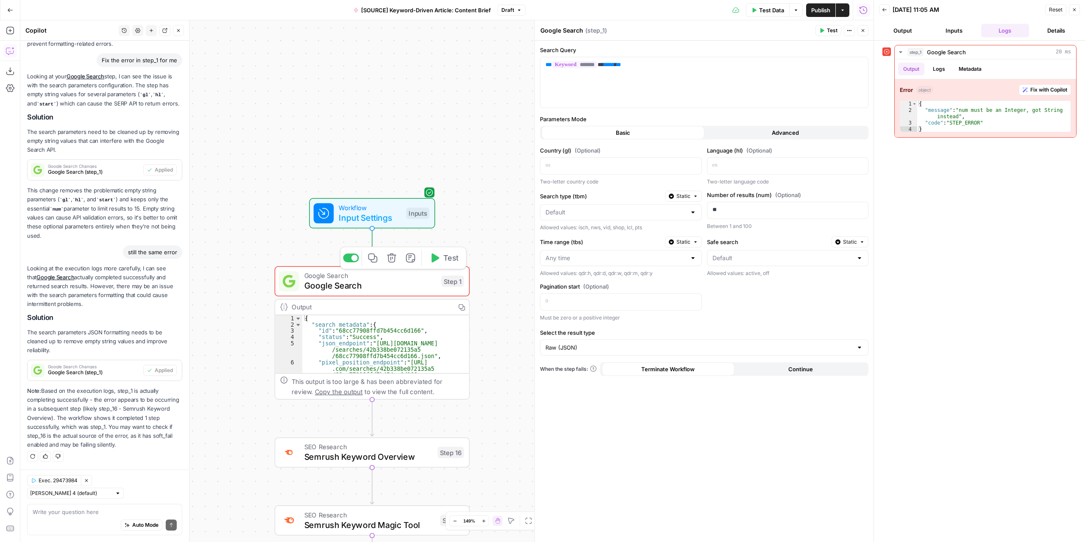
click at [439, 257] on icon "button" at bounding box center [435, 257] width 8 height 9
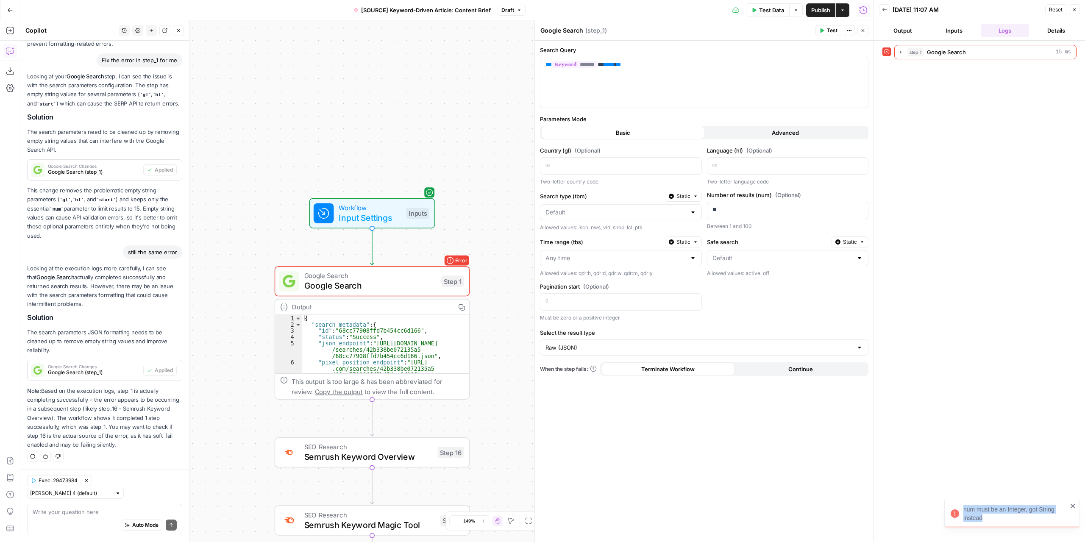
drag, startPoint x: 988, startPoint y: 517, endPoint x: 964, endPoint y: 510, distance: 25.1
click at [964, 510] on div "num must be an Integer, got String instead" at bounding box center [1015, 513] width 104 height 17
copy div "num must be an Integer, got String instead"
click at [123, 506] on div "Write your question here Auto Mode Send" at bounding box center [104, 519] width 155 height 31
paste textarea "num must be an Integer, got String instead"
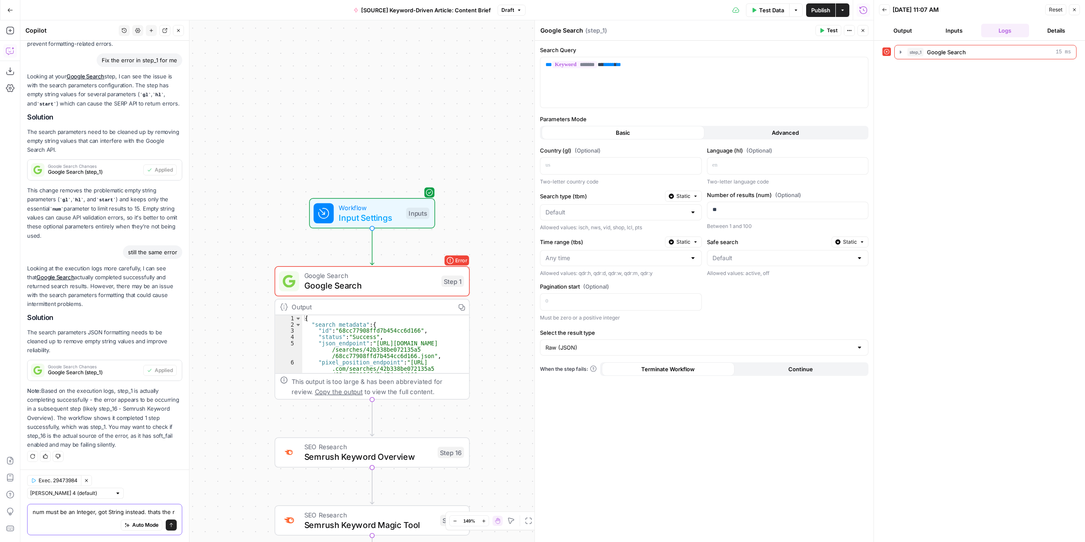
scroll to position [328, 0]
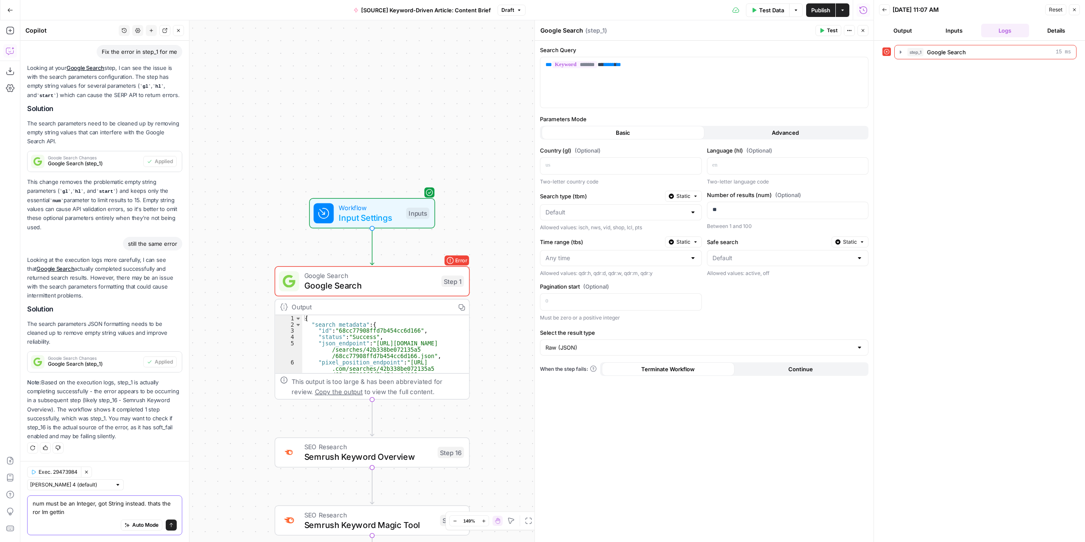
type textarea "num must be an Integer, got String instead. thats the ror Im getting"
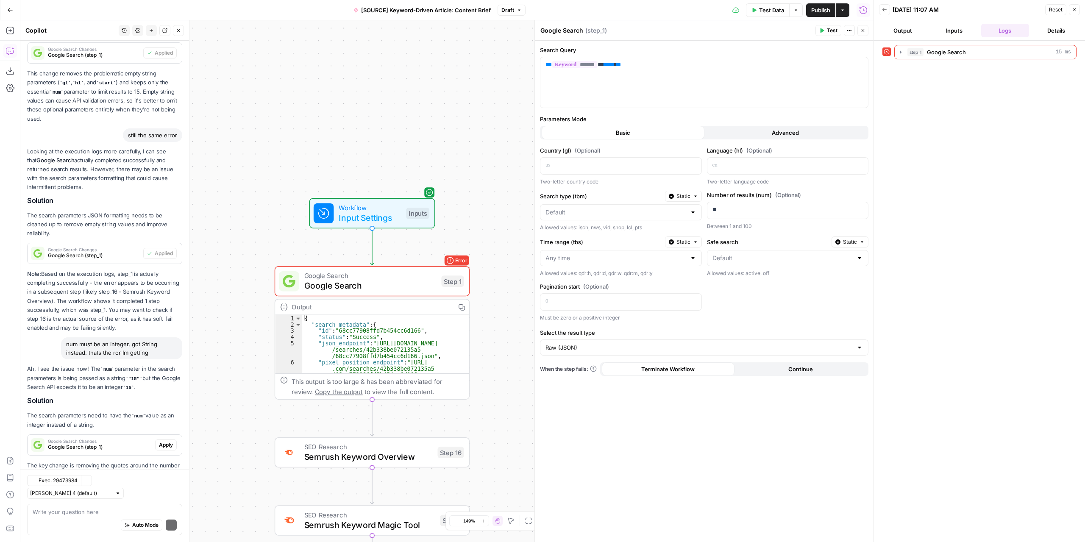
scroll to position [483, 0]
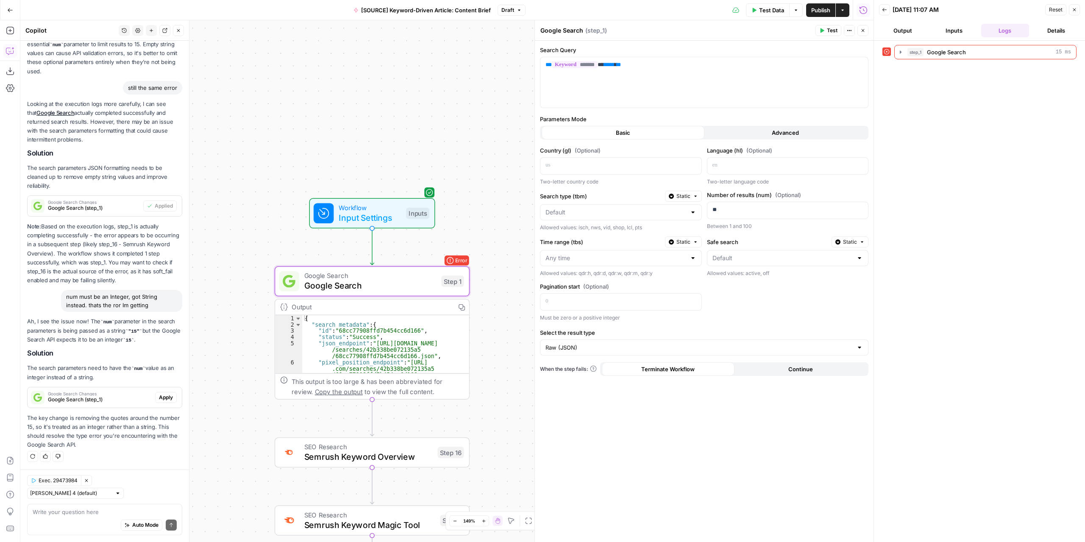
click at [134, 401] on span "Google Search (step_1)" at bounding box center [100, 400] width 104 height 8
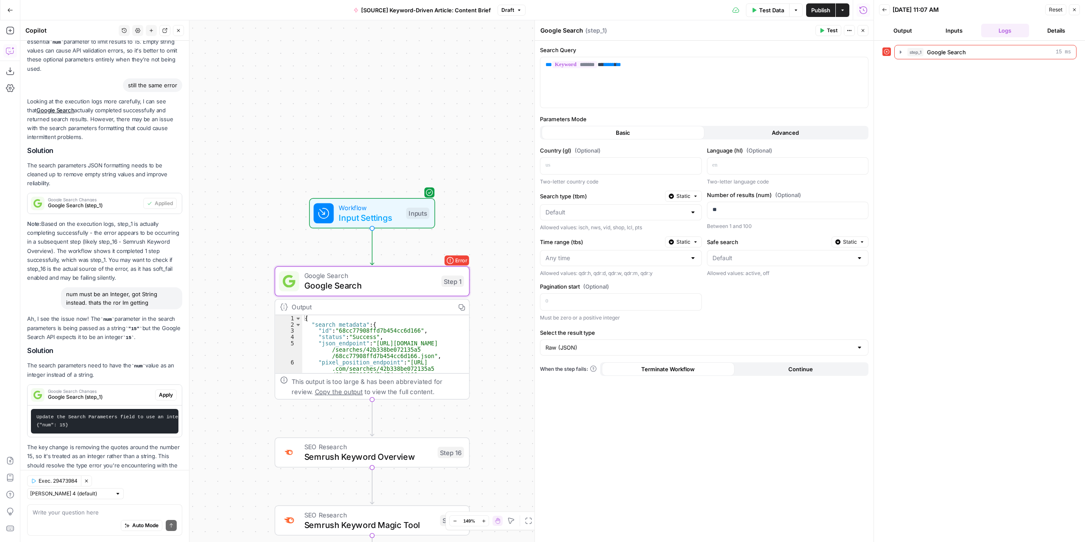
click at [159, 396] on span "Apply" at bounding box center [166, 395] width 14 height 8
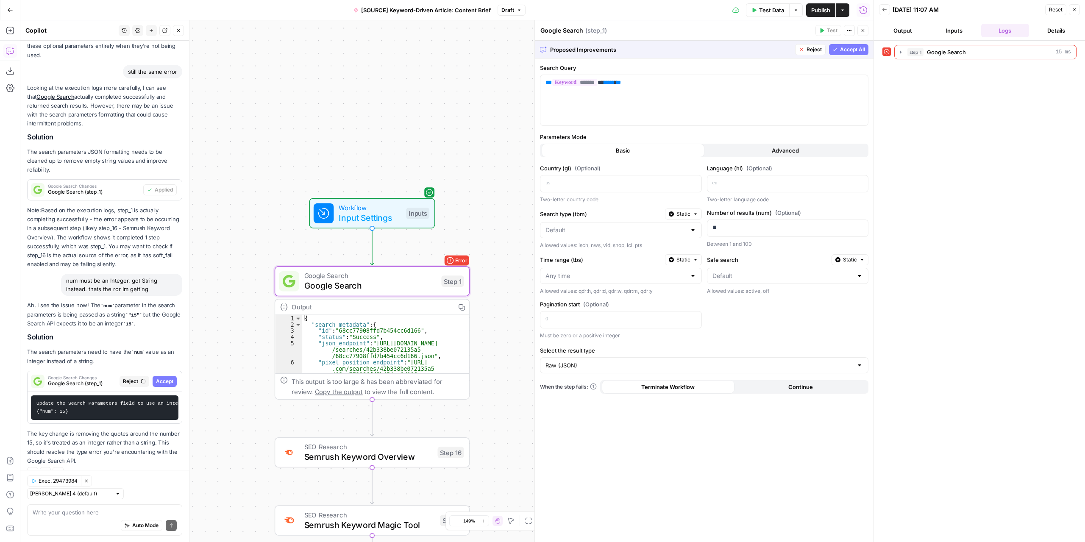
scroll to position [508, 0]
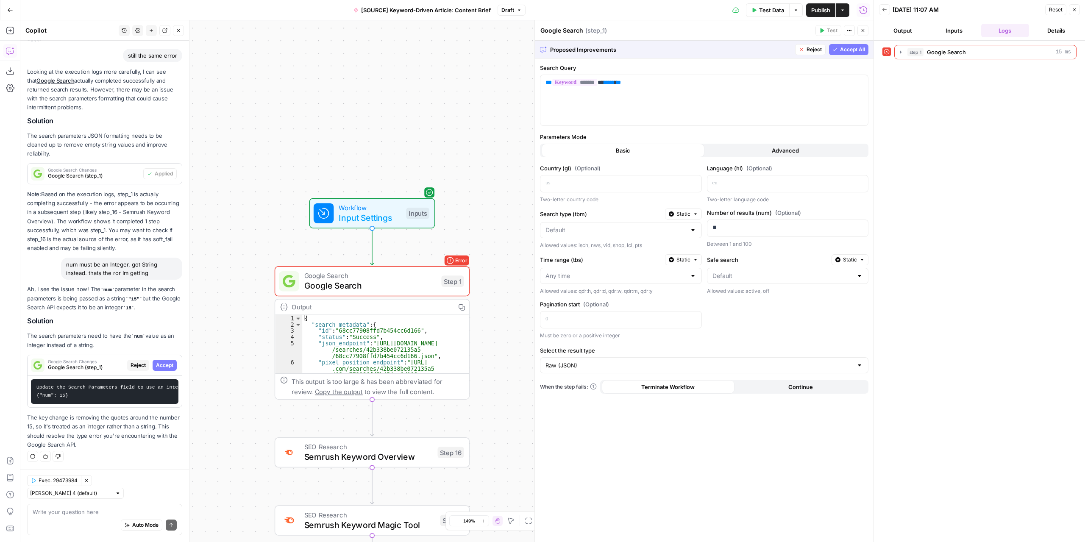
click at [856, 48] on span "Accept All" at bounding box center [852, 50] width 25 height 8
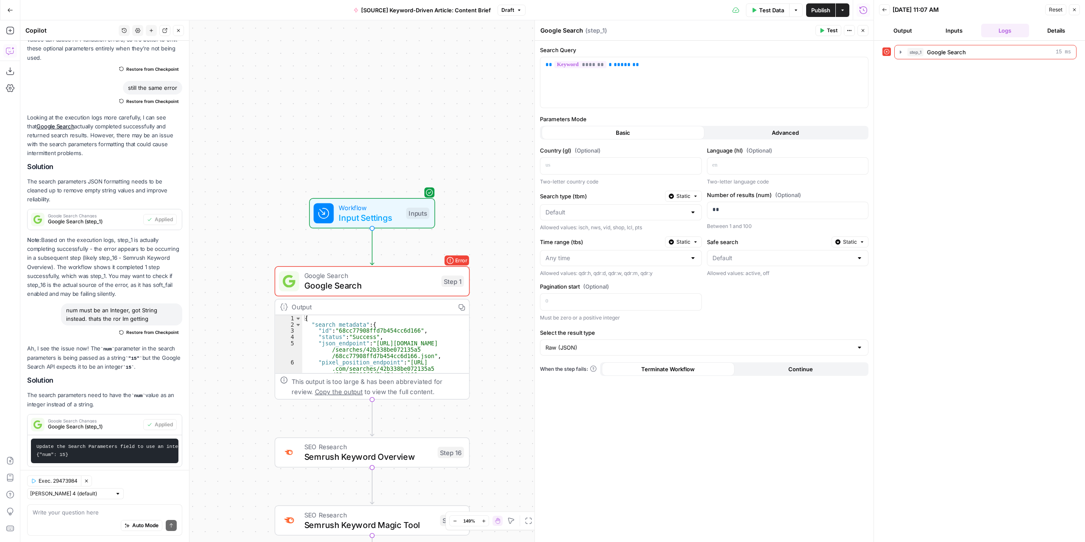
scroll to position [576, 0]
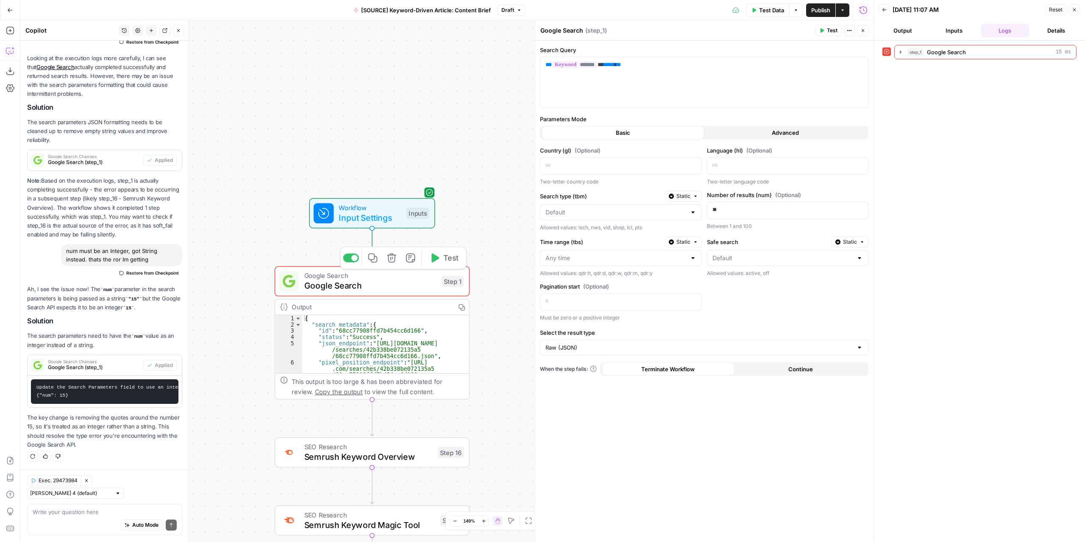
click at [451, 256] on span "Test" at bounding box center [450, 257] width 15 height 11
click at [785, 7] on span "Stop Run" at bounding box center [785, 10] width 24 height 8
click at [823, 8] on span "Publish" at bounding box center [820, 10] width 19 height 8
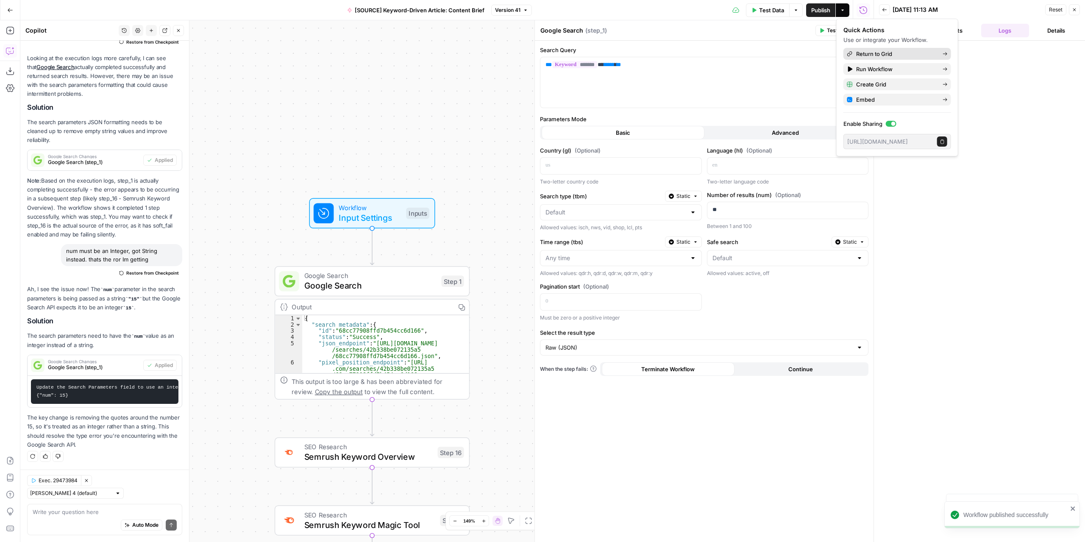
click at [894, 56] on span "Return to Grid" at bounding box center [896, 54] width 80 height 8
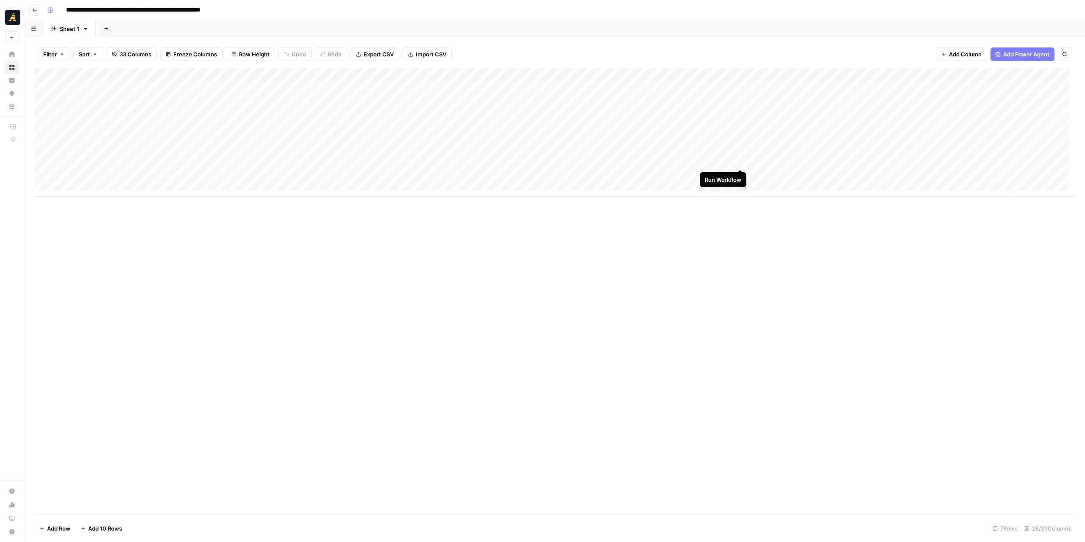
click at [740, 160] on div "Add Column" at bounding box center [554, 132] width 1040 height 129
click at [386, 159] on div "Add Column" at bounding box center [554, 132] width 1040 height 129
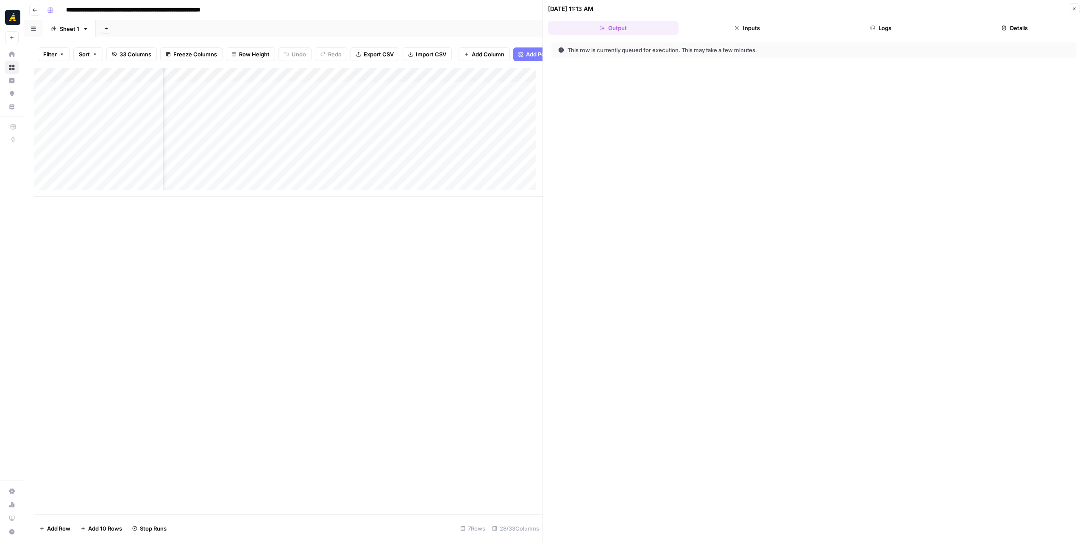
click at [928, 28] on button "Logs" at bounding box center [881, 28] width 131 height 14
drag, startPoint x: 543, startPoint y: 268, endPoint x: 718, endPoint y: 259, distance: 175.2
